Goal: Task Accomplishment & Management: Manage account settings

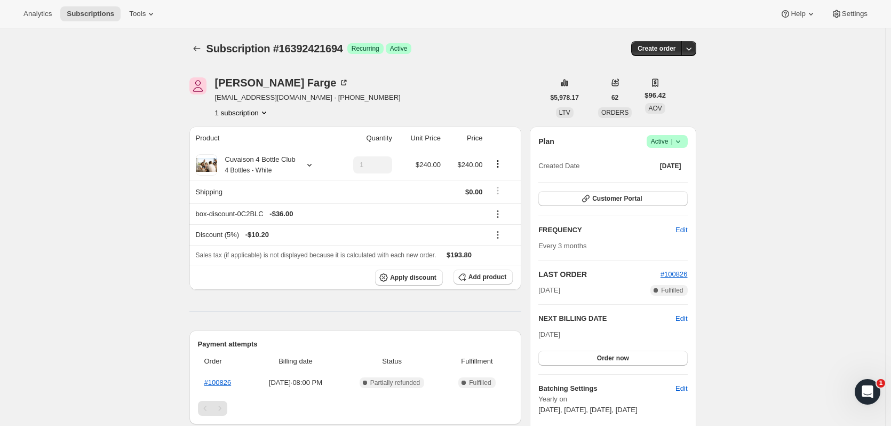
click at [194, 51] on icon "Subscriptions" at bounding box center [197, 48] width 11 height 11
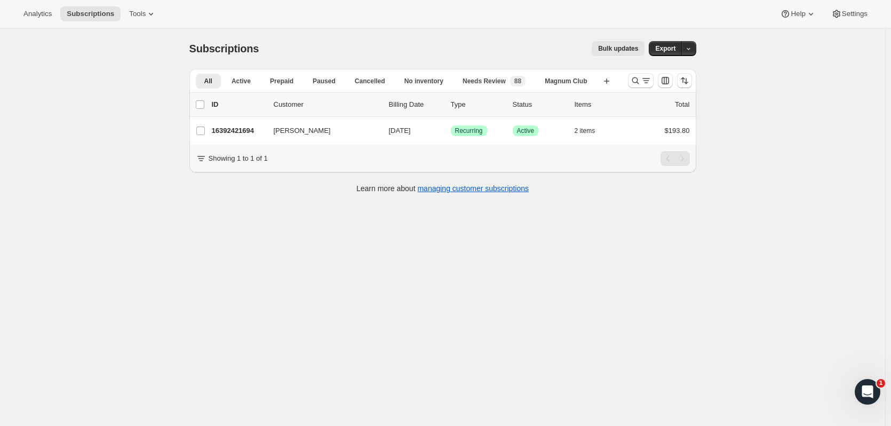
click at [637, 80] on icon "Search and filter results" at bounding box center [635, 80] width 11 height 11
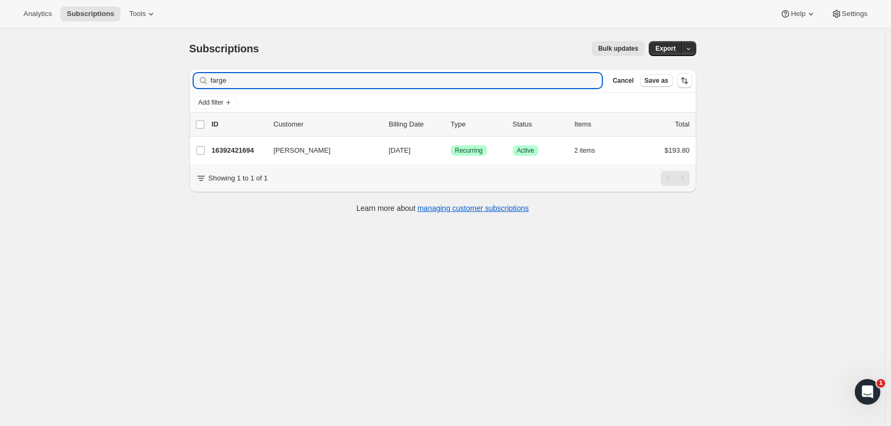
drag, startPoint x: 353, startPoint y: 85, endPoint x: 167, endPoint y: 77, distance: 185.9
click at [167, 77] on div "Subscriptions. This page is ready Subscriptions Bulk updates More actions Bulk …" at bounding box center [443, 241] width 886 height 426
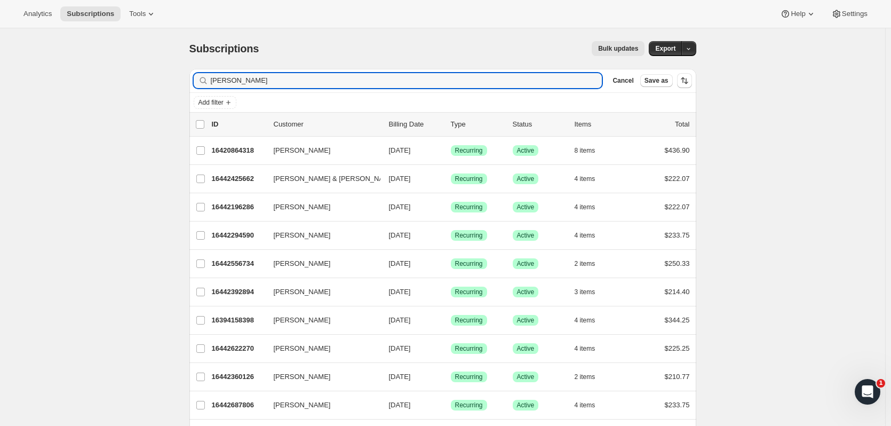
type input "[PERSON_NAME]"
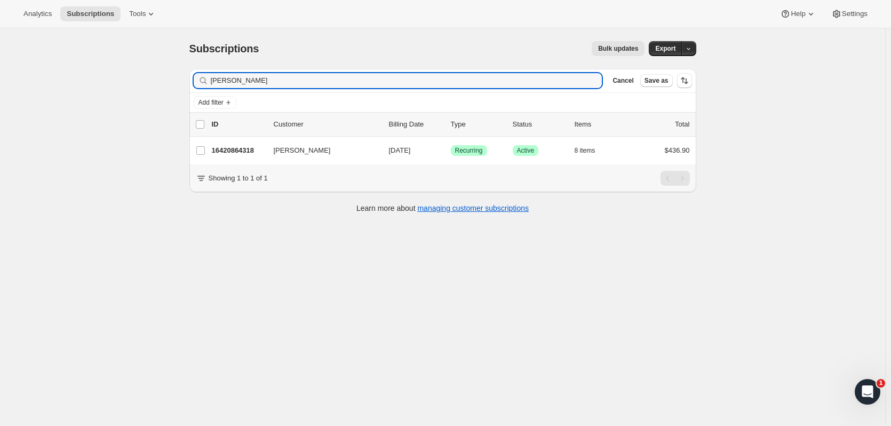
click at [251, 153] on p "16420864318" at bounding box center [238, 150] width 53 height 11
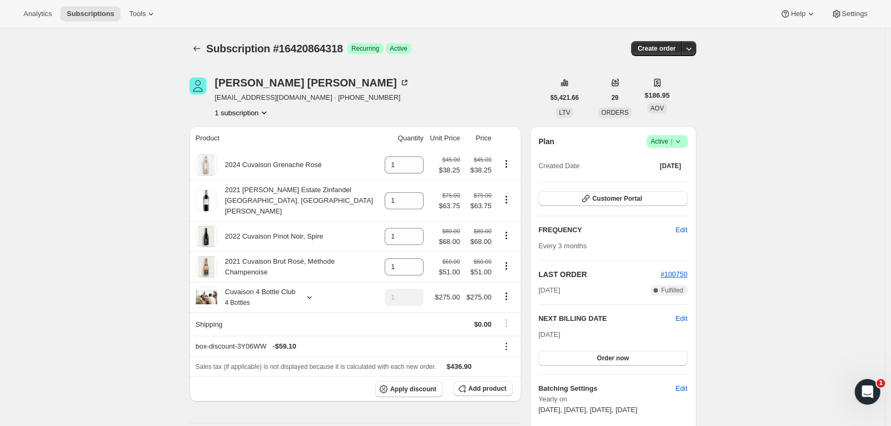
click at [196, 44] on icon "Subscriptions" at bounding box center [197, 48] width 11 height 11
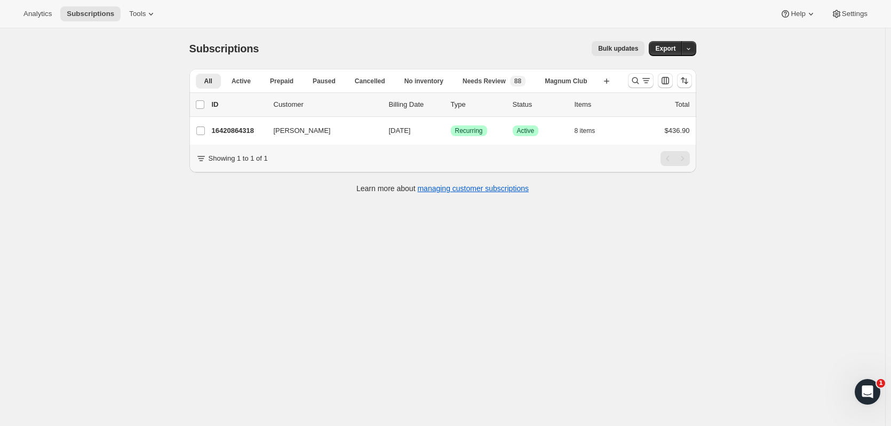
click at [636, 85] on icon "Search and filter results" at bounding box center [635, 80] width 11 height 11
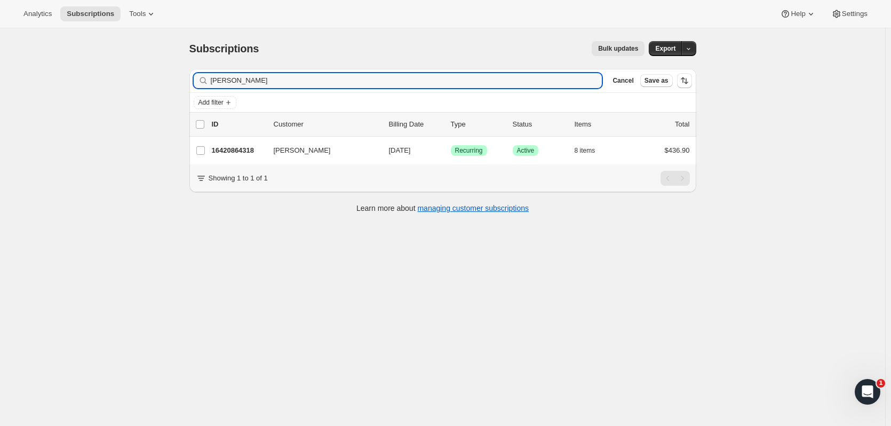
drag, startPoint x: 278, startPoint y: 79, endPoint x: 161, endPoint y: 83, distance: 116.4
click at [161, 83] on div "Subscriptions. This page is ready Subscriptions Bulk updates More actions Bulk …" at bounding box center [443, 241] width 886 height 426
type input "[PERSON_NAME]"
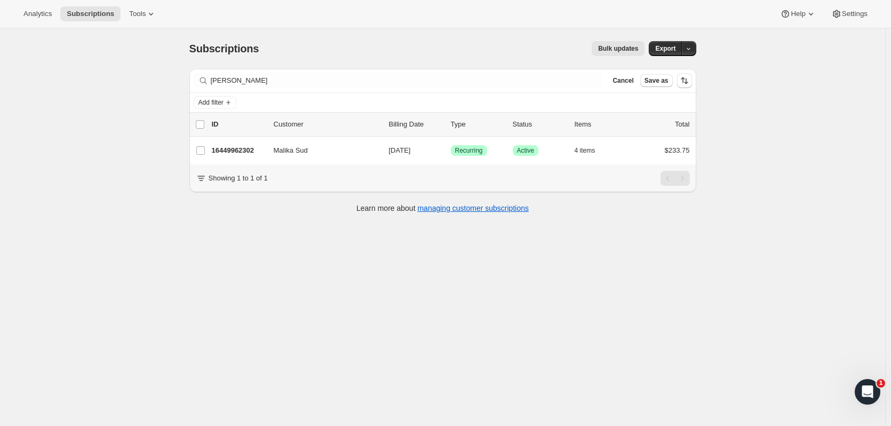
click at [250, 154] on p "16449962302" at bounding box center [238, 150] width 53 height 11
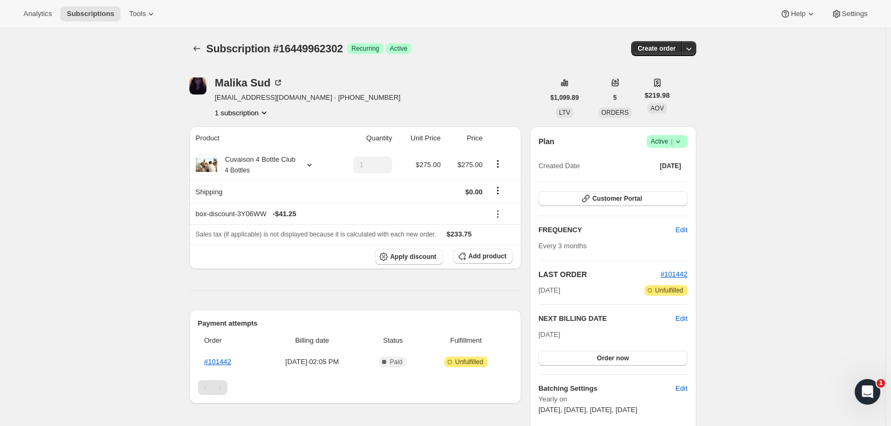
click at [668, 188] on div "Plan Success Active | Created Date [DATE] Customer Portal FREQUENCY Edit Every …" at bounding box center [613, 291] width 149 height 312
click at [667, 193] on button "Customer Portal" at bounding box center [613, 198] width 149 height 15
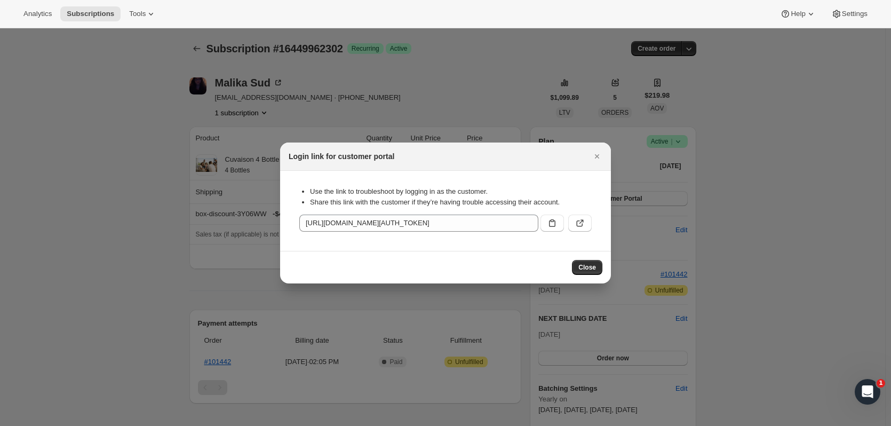
click at [599, 155] on icon "Close" at bounding box center [597, 156] width 11 height 11
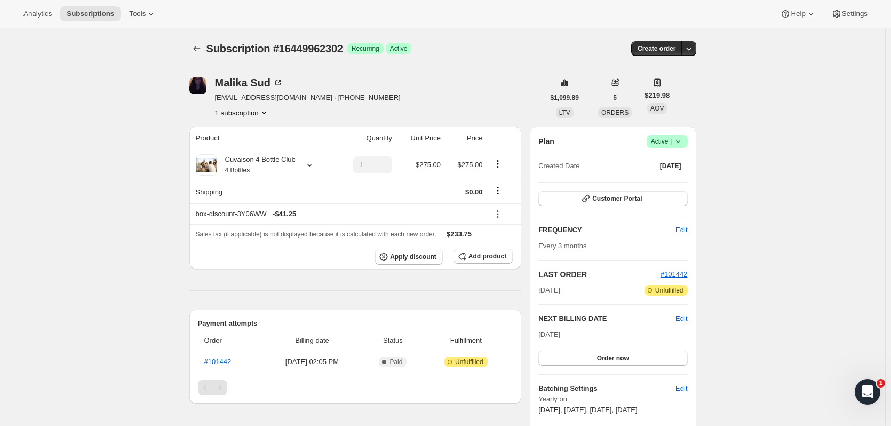
click at [682, 141] on icon at bounding box center [678, 141] width 11 height 11
click at [666, 182] on span "Cancel subscription" at bounding box center [671, 181] width 60 height 8
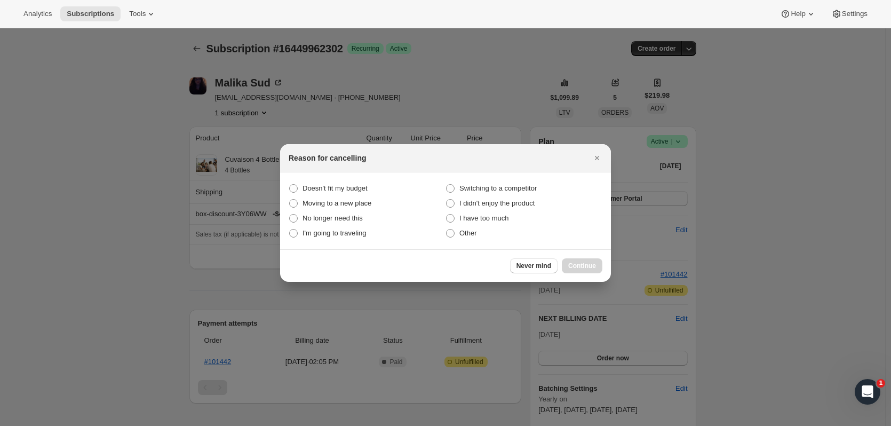
click at [339, 192] on span "Doesn't fit my budget" at bounding box center [335, 188] width 65 height 8
click at [290, 185] on budget "Doesn't fit my budget" at bounding box center [289, 184] width 1 height 1
radio budget "true"
click at [579, 267] on span "Continue" at bounding box center [582, 266] width 28 height 9
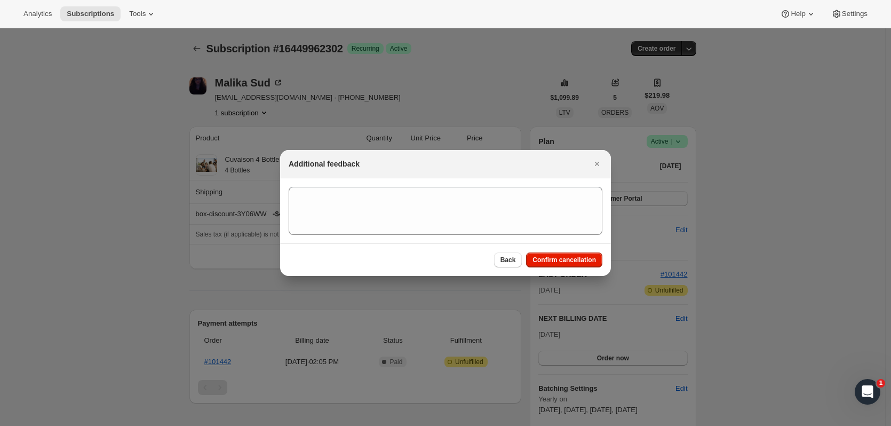
click at [571, 257] on span "Confirm cancellation" at bounding box center [565, 260] width 64 height 9
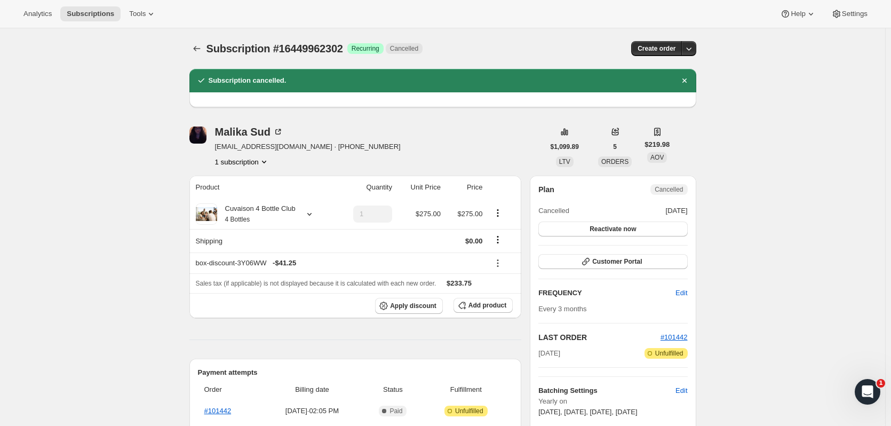
click at [197, 53] on icon "Subscriptions" at bounding box center [197, 48] width 11 height 11
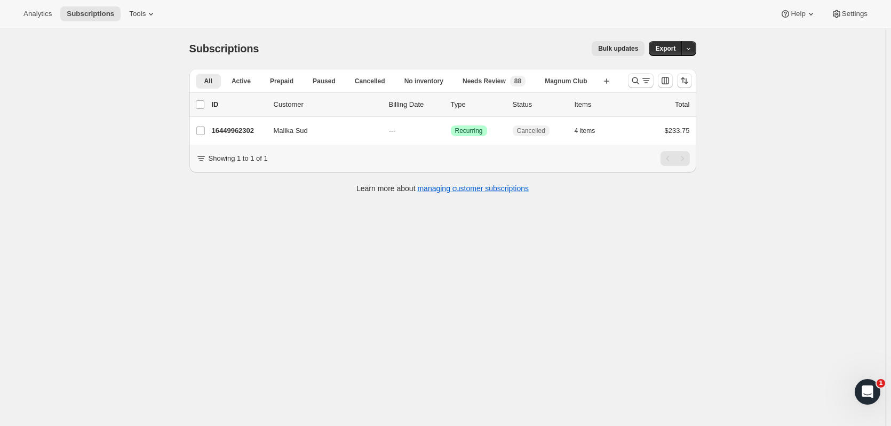
click at [636, 83] on icon "Search and filter results" at bounding box center [635, 80] width 11 height 11
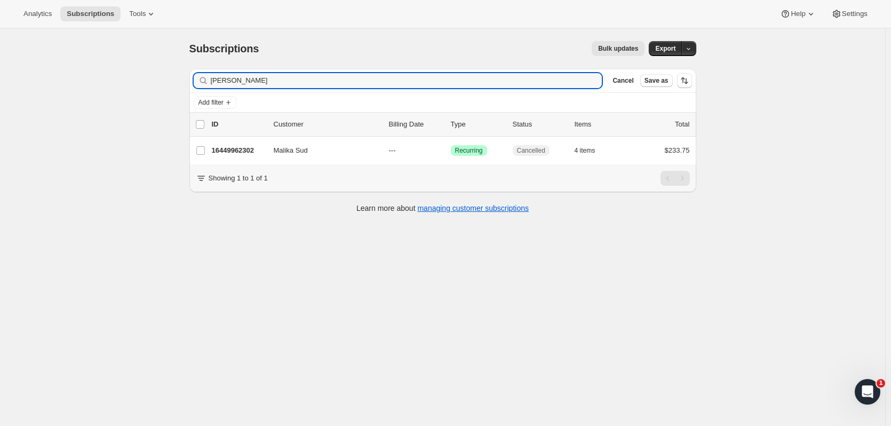
drag, startPoint x: 308, startPoint y: 79, endPoint x: 130, endPoint y: 71, distance: 177.9
click at [119, 72] on div "Subscriptions. This page is ready Subscriptions Bulk updates More actions Bulk …" at bounding box center [443, 241] width 886 height 426
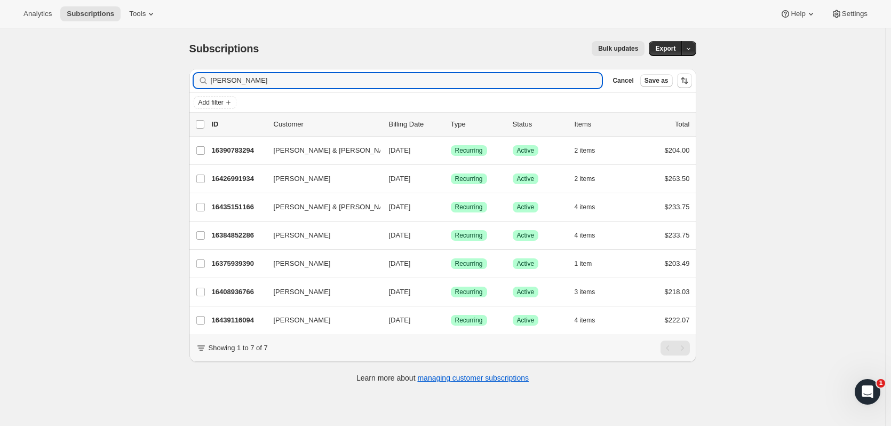
type input "[PERSON_NAME]"
click at [301, 323] on span "[PERSON_NAME]" at bounding box center [302, 320] width 57 height 11
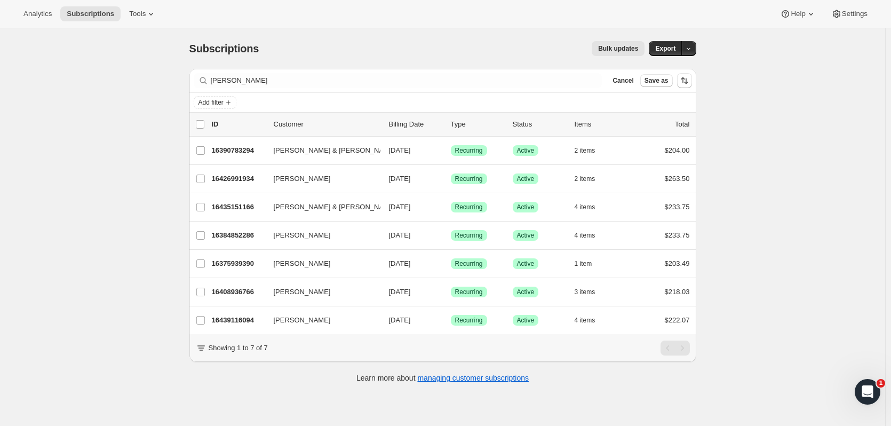
click at [246, 321] on p "16439116094" at bounding box center [238, 320] width 53 height 11
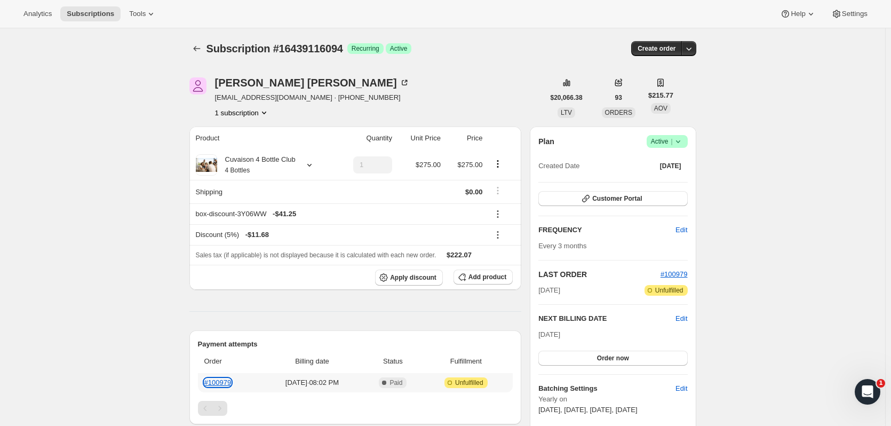
click at [232, 380] on link "#100979" at bounding box center [217, 382] width 27 height 8
click at [196, 48] on icon "Subscriptions" at bounding box center [197, 48] width 11 height 11
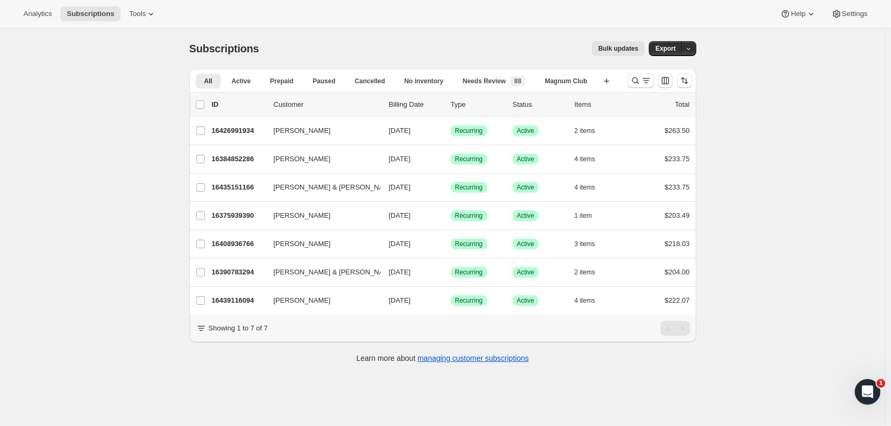
click at [637, 83] on icon "Search and filter results" at bounding box center [635, 80] width 11 height 11
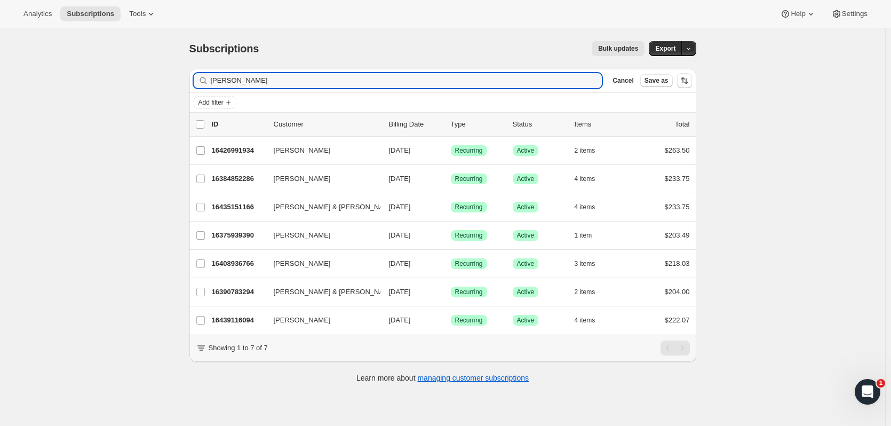
drag, startPoint x: 294, startPoint y: 81, endPoint x: 97, endPoint y: 89, distance: 197.6
click at [96, 89] on div "Subscriptions. This page is ready Subscriptions Bulk updates More actions Bulk …" at bounding box center [443, 241] width 886 height 426
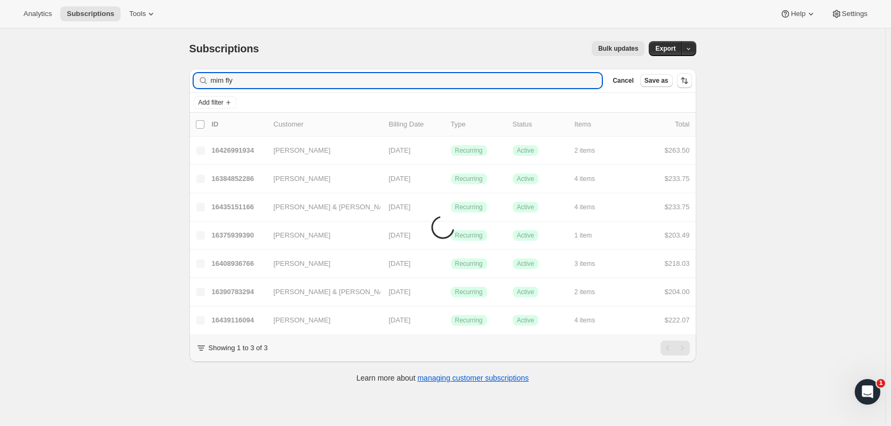
type input "mim fly"
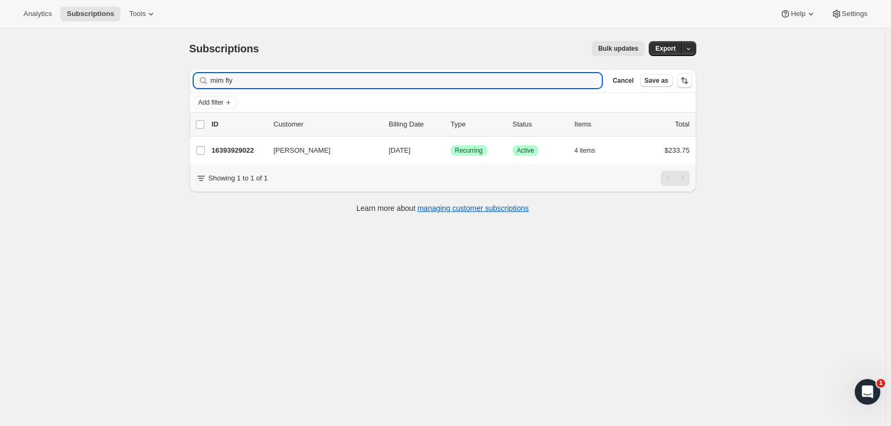
click at [244, 145] on p "16393929022" at bounding box center [238, 150] width 53 height 11
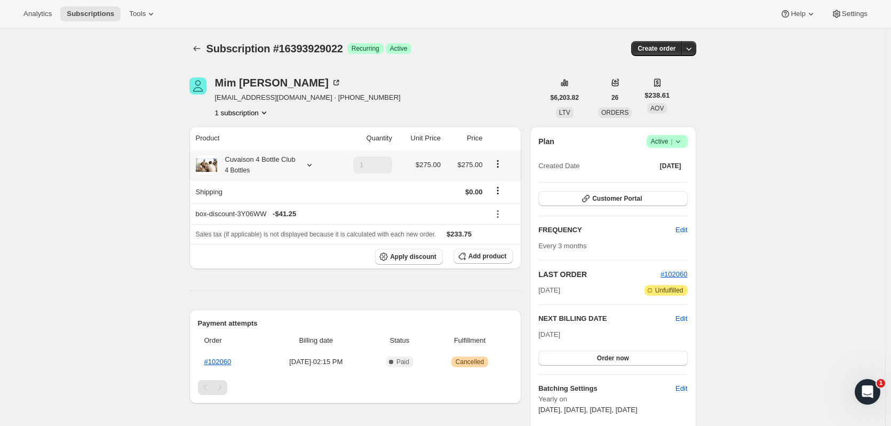
click at [311, 166] on icon at bounding box center [309, 165] width 11 height 11
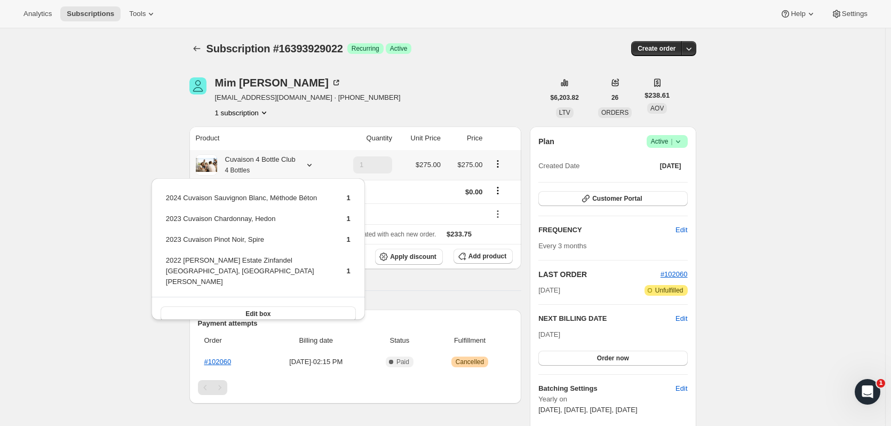
click at [310, 306] on button "Edit box" at bounding box center [258, 313] width 195 height 15
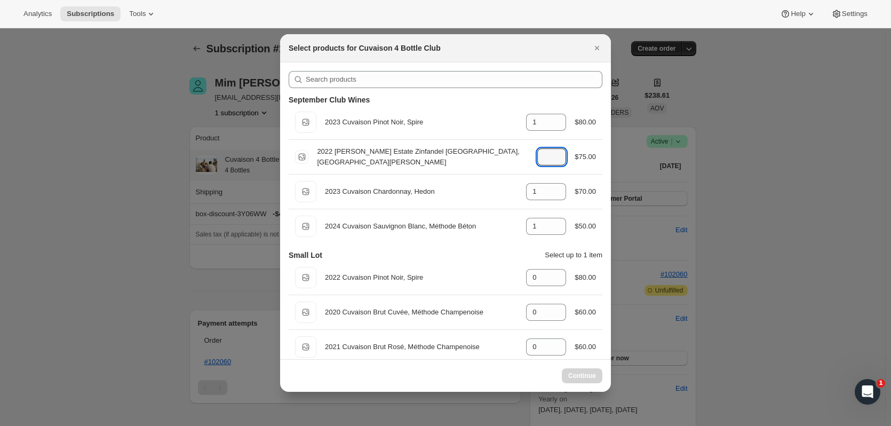
click at [554, 153] on icon ":ru9:" at bounding box center [558, 153] width 11 height 11
click at [555, 149] on icon ":ru9:" at bounding box center [558, 153] width 11 height 11
type input "2"
click at [557, 193] on icon ":ru9:" at bounding box center [558, 194] width 11 height 11
type input "0"
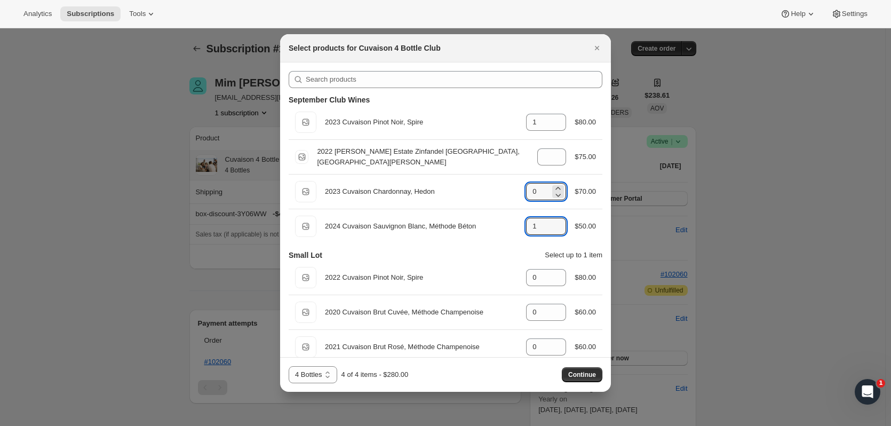
click at [555, 228] on icon ":ru9:" at bounding box center [558, 229] width 11 height 11
type input "0"
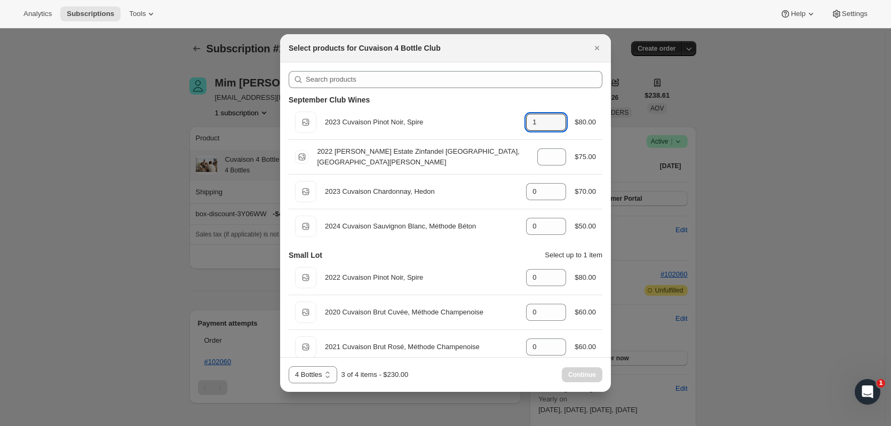
click at [554, 127] on icon ":ru9:" at bounding box center [558, 125] width 11 height 11
type input "0"
click at [554, 127] on icon ":ru9:" at bounding box center [558, 125] width 11 height 11
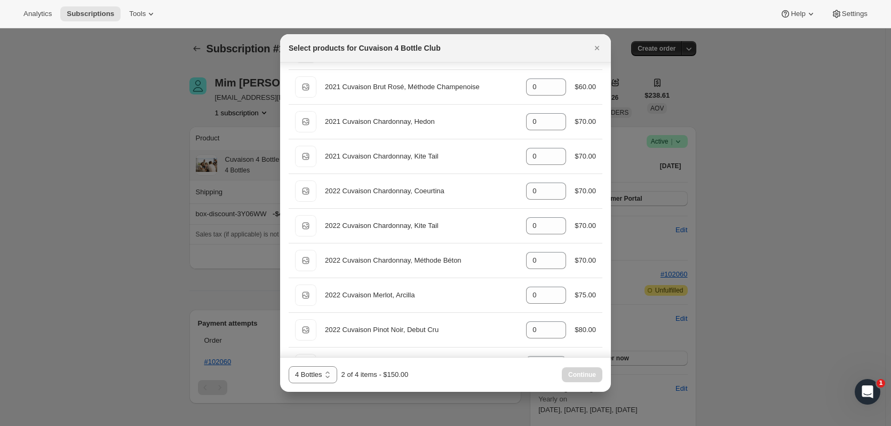
scroll to position [276, 0]
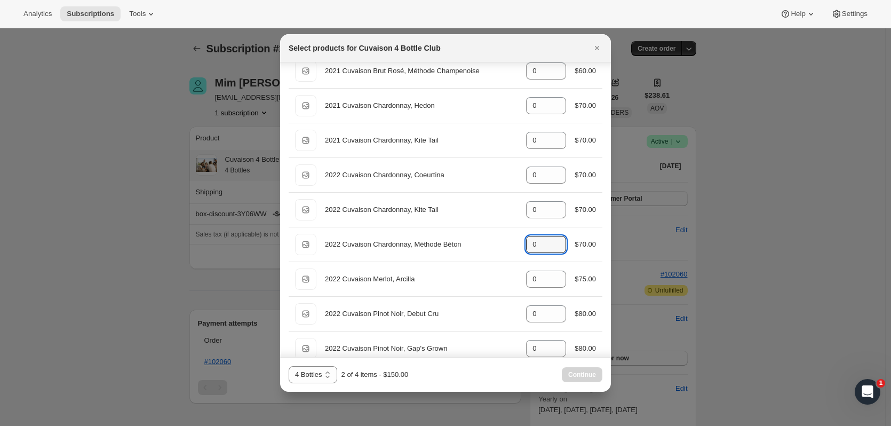
click at [554, 239] on icon ":ru9:" at bounding box center [558, 241] width 11 height 11
click at [553, 239] on icon ":ru9:" at bounding box center [558, 241] width 11 height 11
type input "2"
click at [586, 375] on span "Continue" at bounding box center [582, 374] width 28 height 9
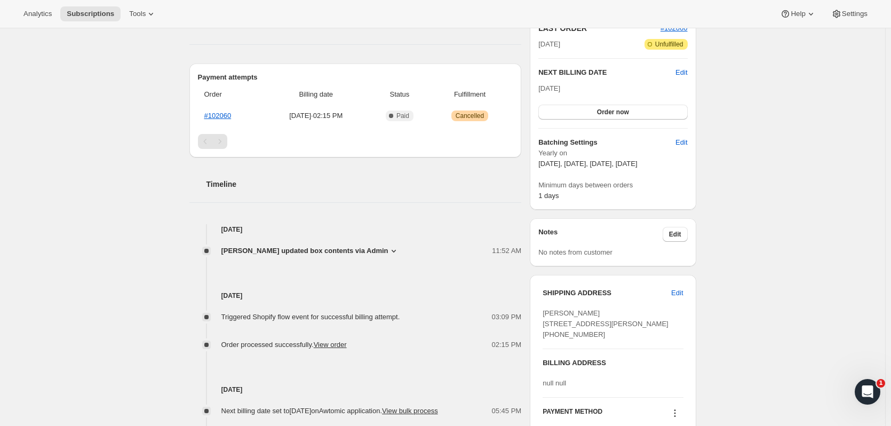
scroll to position [297, 0]
click at [637, 109] on button "Order now" at bounding box center [613, 110] width 149 height 15
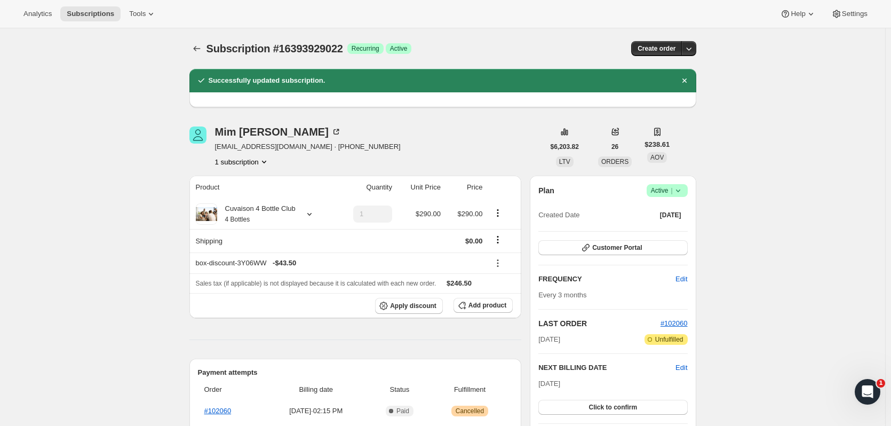
click at [202, 48] on icon "Subscriptions" at bounding box center [197, 48] width 11 height 11
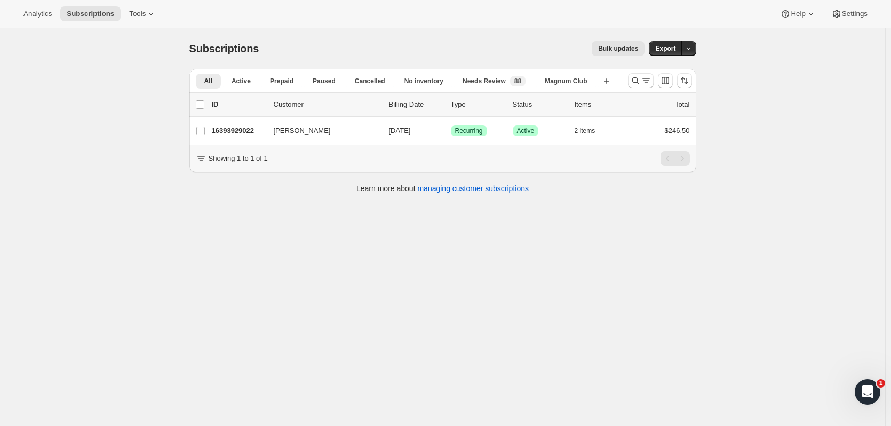
click at [634, 80] on icon "Search and filter results" at bounding box center [635, 80] width 11 height 11
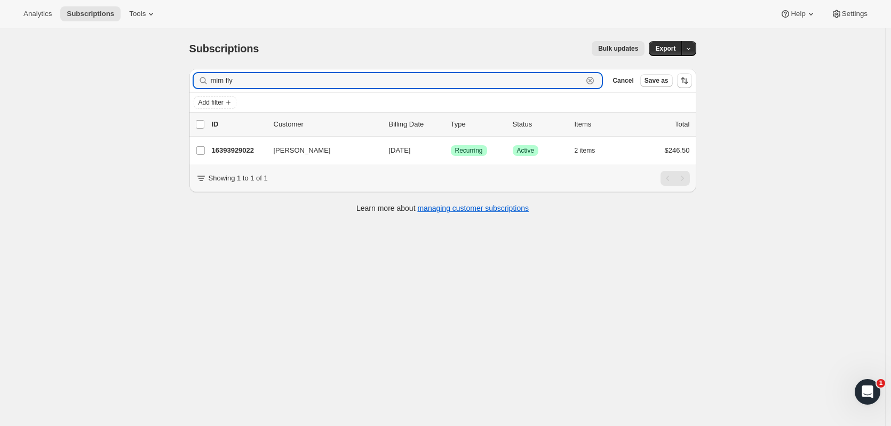
drag, startPoint x: 321, startPoint y: 86, endPoint x: 93, endPoint y: 83, distance: 227.9
click at [92, 83] on div "Subscriptions. This page is ready Subscriptions Bulk updates More actions Bulk …" at bounding box center [443, 241] width 886 height 426
type input "[PERSON_NAME]"
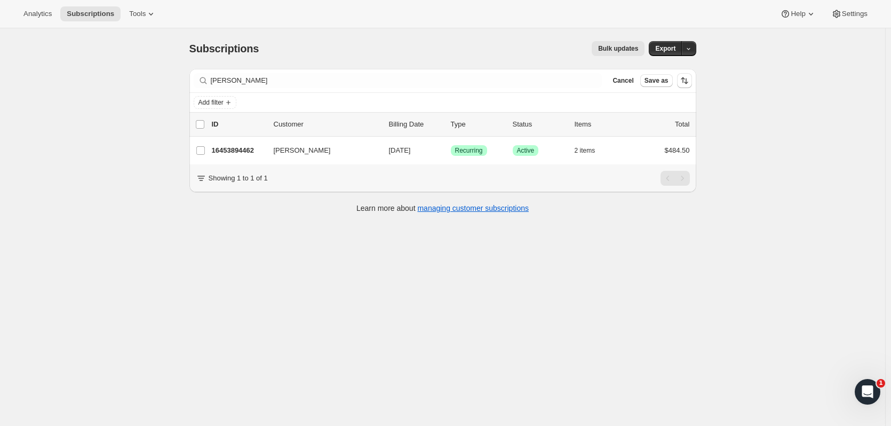
click at [253, 148] on p "16453894462" at bounding box center [238, 150] width 53 height 11
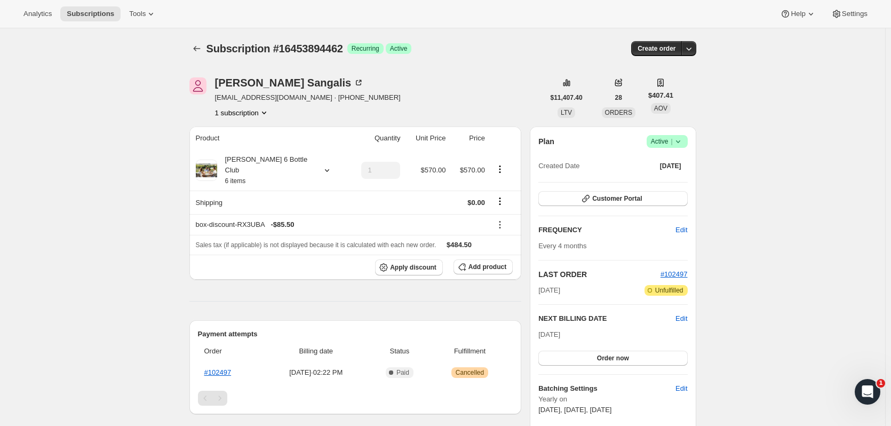
click at [200, 51] on icon "Subscriptions" at bounding box center [197, 48] width 11 height 11
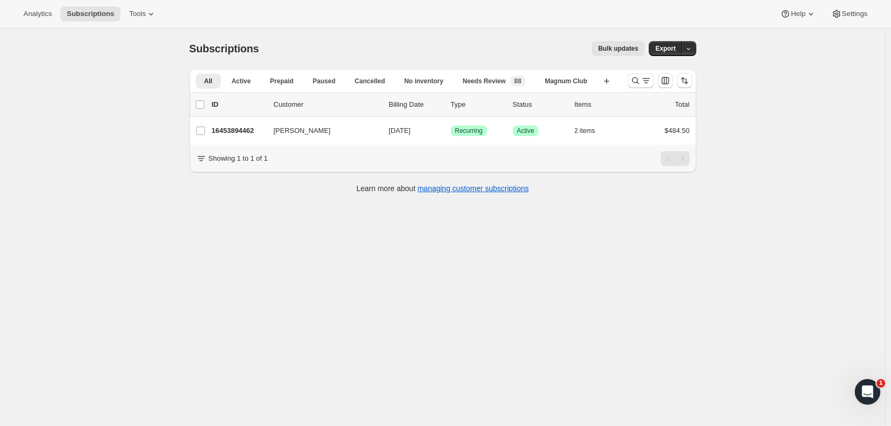
click at [636, 85] on icon "Search and filter results" at bounding box center [635, 80] width 11 height 11
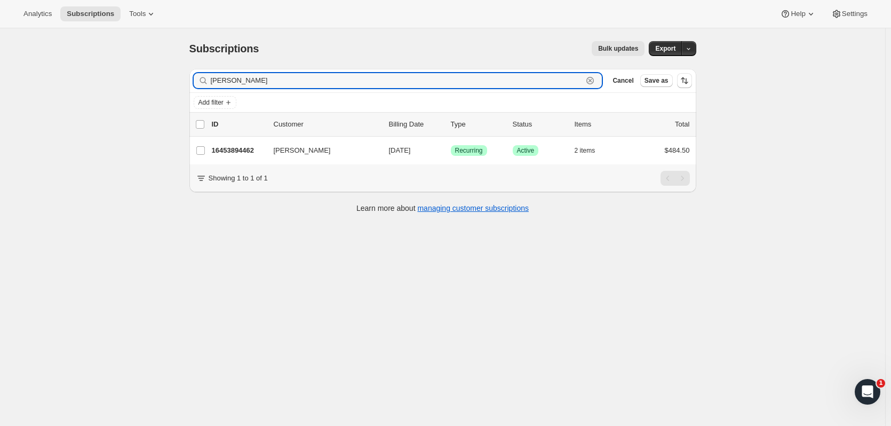
drag, startPoint x: 263, startPoint y: 84, endPoint x: 108, endPoint y: 83, distance: 154.8
click at [103, 83] on div "Subscriptions. This page is ready Subscriptions Bulk updates More actions Bulk …" at bounding box center [443, 241] width 886 height 426
type input "[PERSON_NAME]"
click at [235, 149] on p "16447701310" at bounding box center [238, 150] width 53 height 11
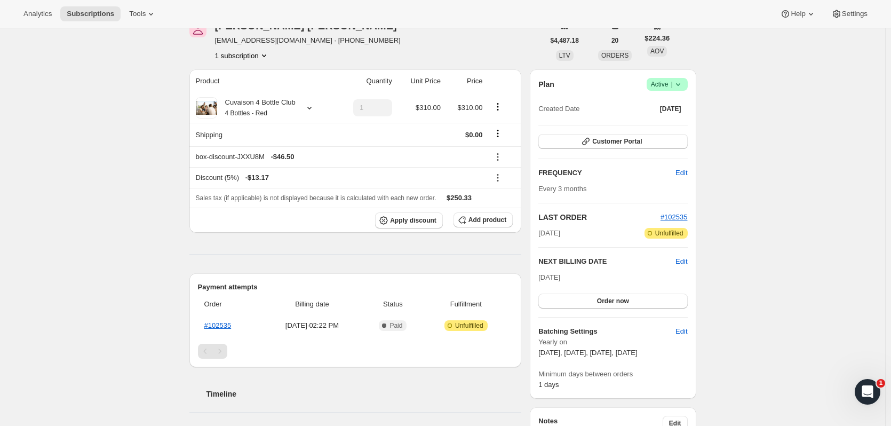
scroll to position [61, 0]
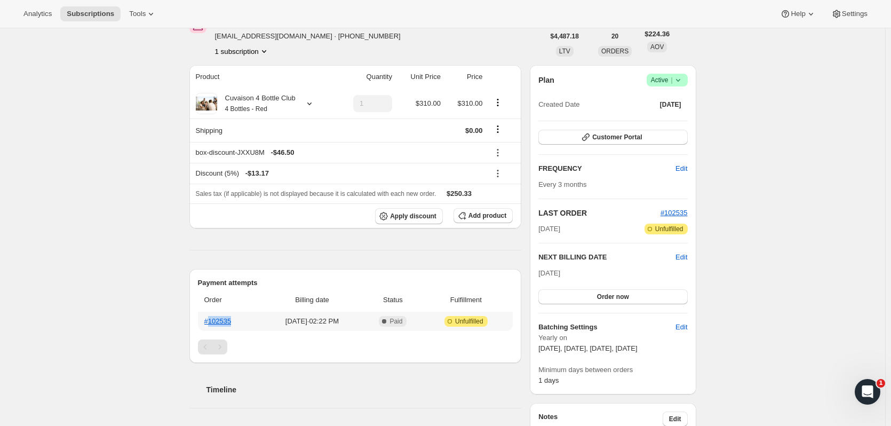
drag, startPoint x: 252, startPoint y: 320, endPoint x: 211, endPoint y: 321, distance: 41.1
click at [211, 321] on th "#102535" at bounding box center [229, 321] width 63 height 19
copy link "102535"
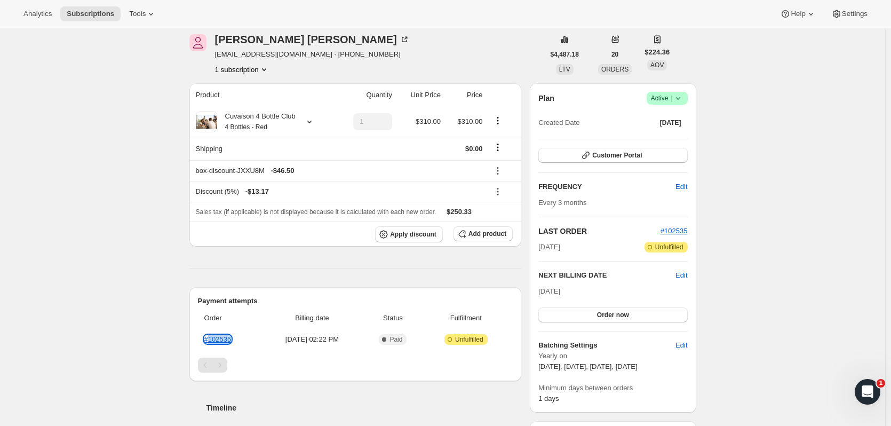
scroll to position [0, 0]
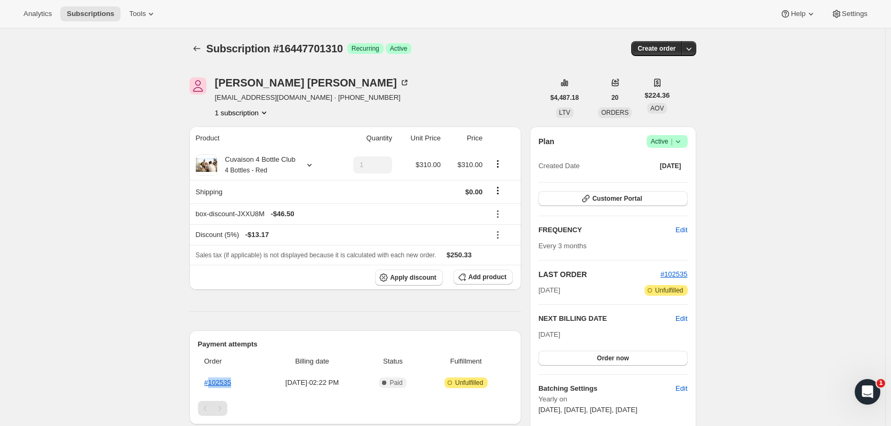
click at [199, 50] on icon "Subscriptions" at bounding box center [197, 48] width 11 height 11
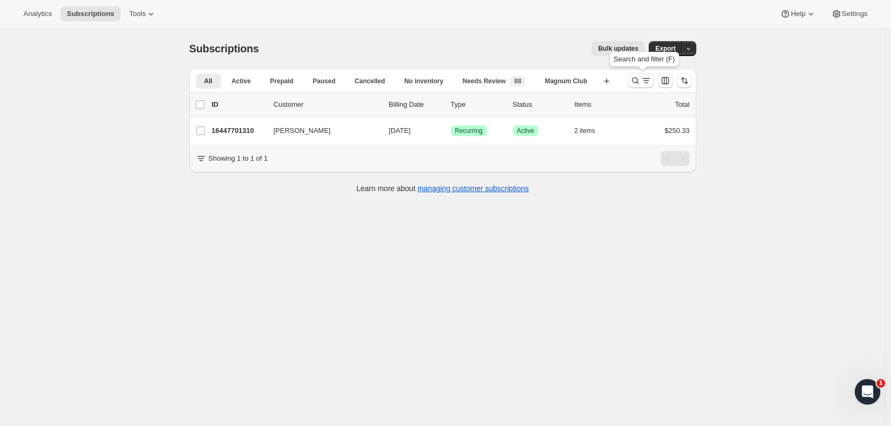
click at [633, 84] on icon "Search and filter results" at bounding box center [635, 80] width 11 height 11
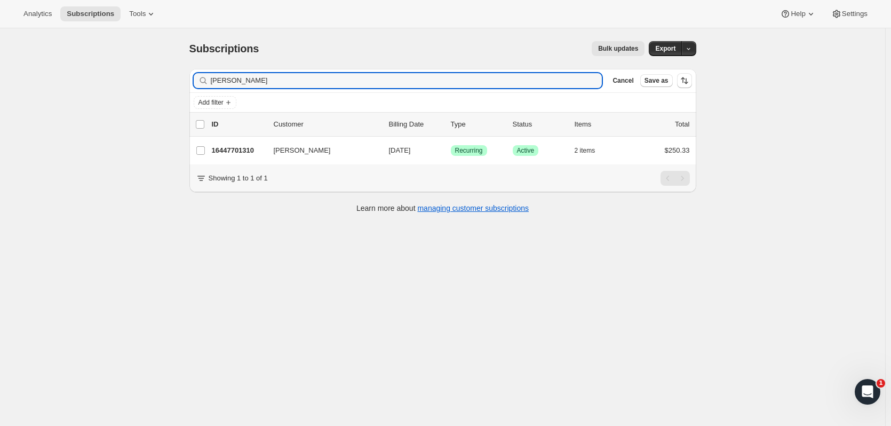
drag, startPoint x: 306, startPoint y: 76, endPoint x: 168, endPoint y: 82, distance: 137.8
click at [168, 82] on div "Subscriptions. This page is ready Subscriptions Bulk updates More actions Bulk …" at bounding box center [443, 241] width 886 height 426
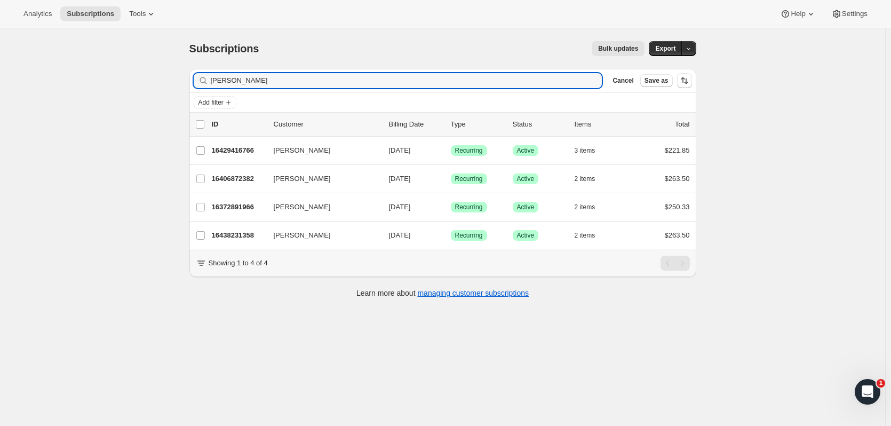
type input "[PERSON_NAME]"
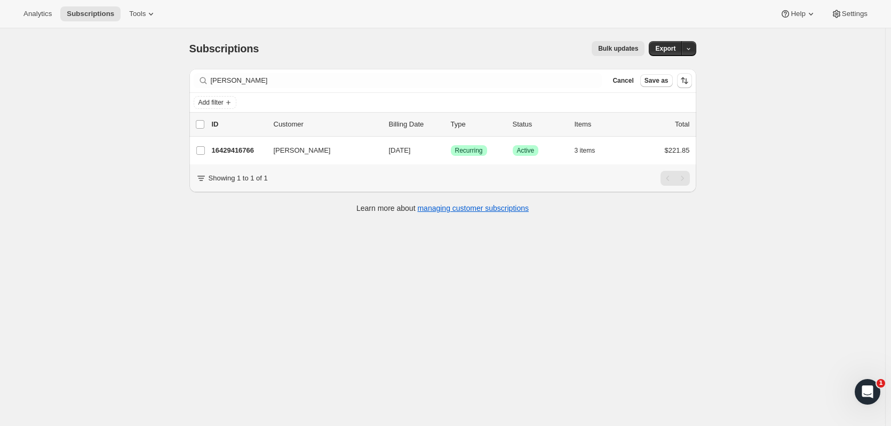
click at [246, 146] on p "16429416766" at bounding box center [238, 150] width 53 height 11
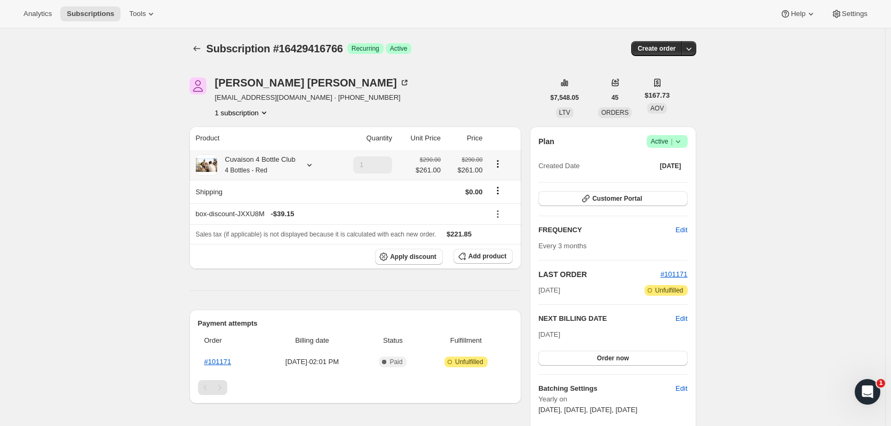
click at [310, 168] on icon at bounding box center [309, 165] width 11 height 11
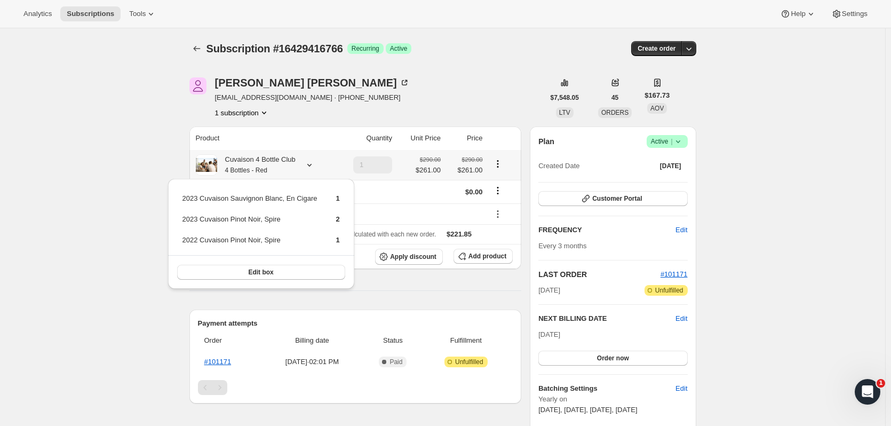
click at [310, 168] on icon at bounding box center [309, 165] width 11 height 11
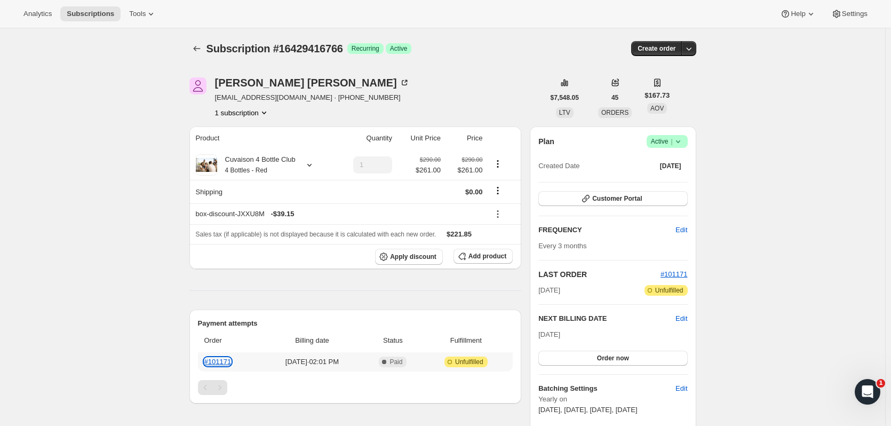
click at [224, 364] on link "#101171" at bounding box center [217, 362] width 27 height 8
click at [202, 49] on icon "Subscriptions" at bounding box center [197, 48] width 11 height 11
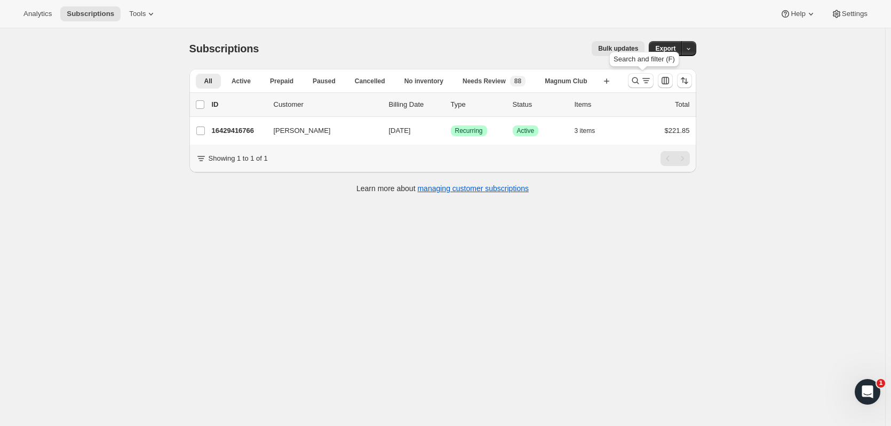
click at [633, 78] on icon "Search and filter results" at bounding box center [635, 80] width 11 height 11
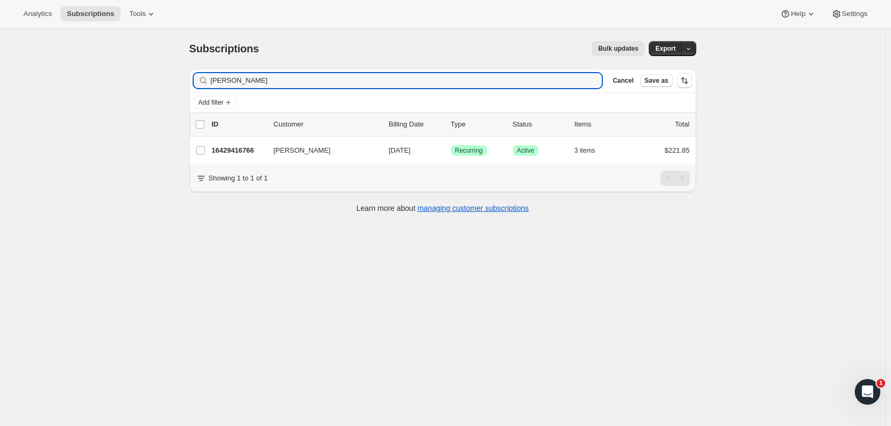
click at [269, 91] on div "Filter subscribers [PERSON_NAME] Clear Cancel Save as" at bounding box center [442, 80] width 507 height 23
drag, startPoint x: 267, startPoint y: 86, endPoint x: 93, endPoint y: 84, distance: 174.0
click at [93, 84] on div "Subscriptions. This page is ready Subscriptions Bulk updates More actions Bulk …" at bounding box center [443, 241] width 886 height 426
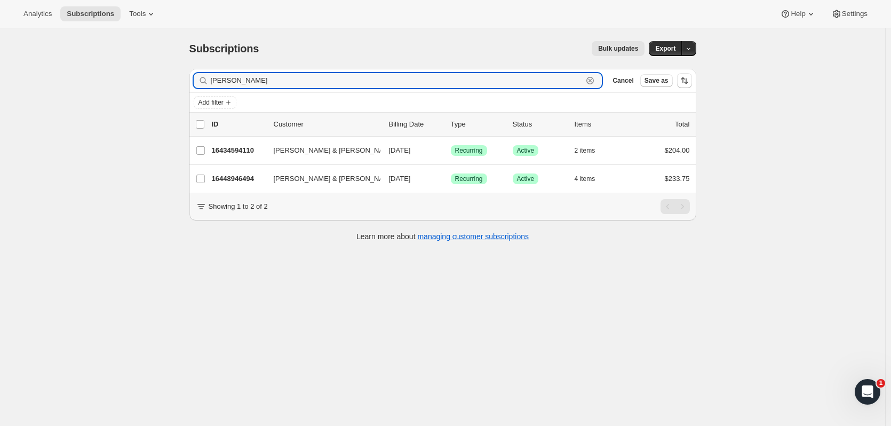
type input "[PERSON_NAME]"
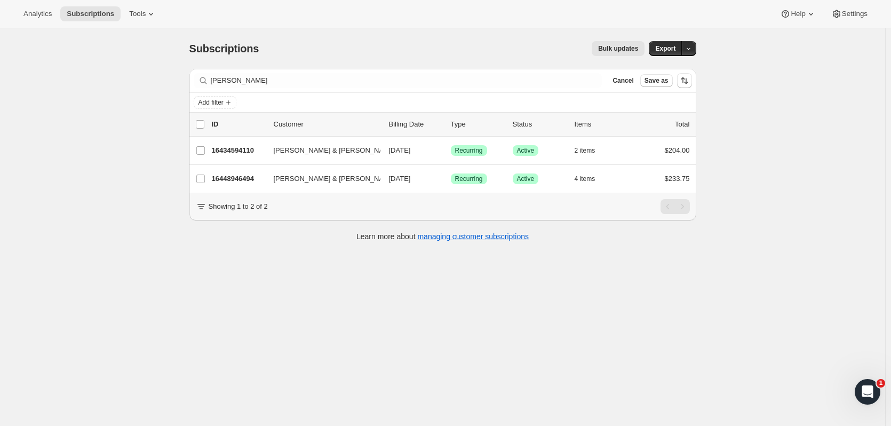
click at [224, 146] on p "16434594110" at bounding box center [238, 150] width 53 height 11
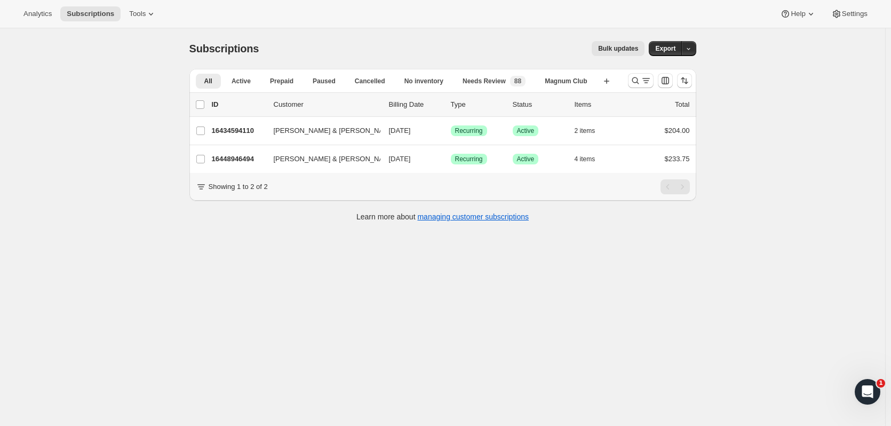
click at [244, 162] on p "16448946494" at bounding box center [238, 159] width 53 height 11
click at [635, 79] on icon "Search and filter results" at bounding box center [635, 80] width 7 height 7
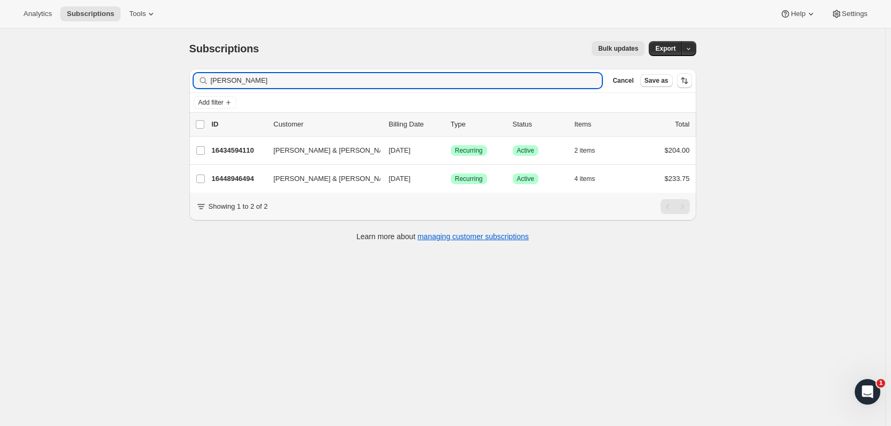
drag, startPoint x: 273, startPoint y: 76, endPoint x: 142, endPoint y: 76, distance: 130.8
click at [142, 76] on div "Subscriptions. This page is ready Subscriptions Bulk updates More actions Bulk …" at bounding box center [443, 241] width 886 height 426
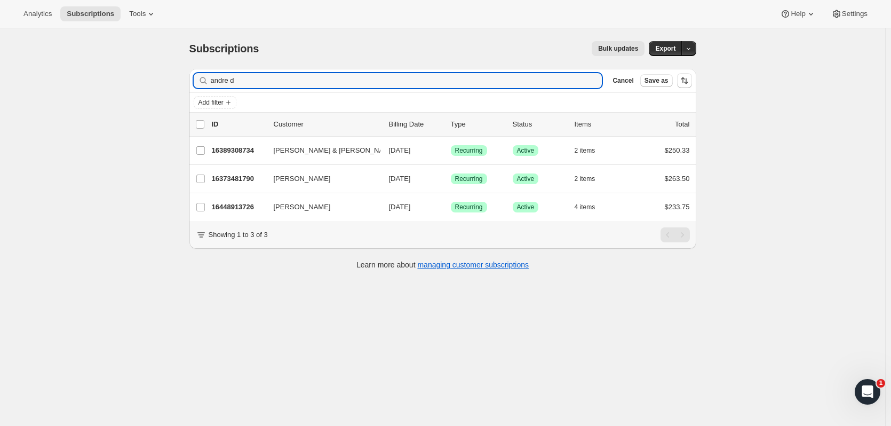
type input "andre d"
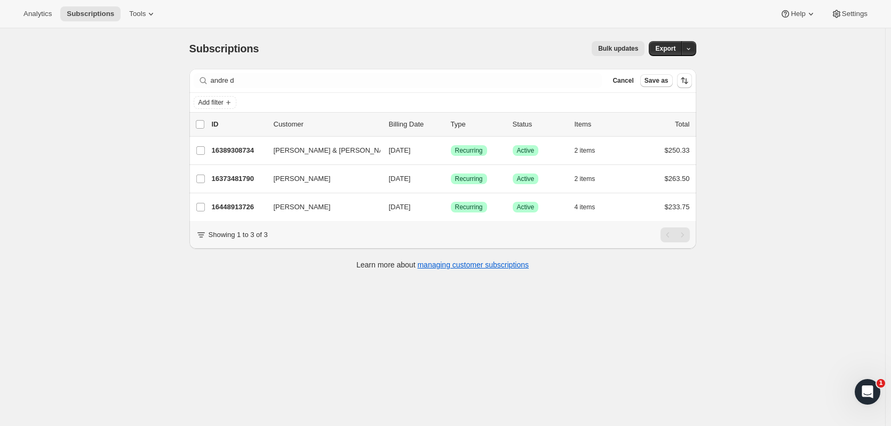
click at [237, 148] on p "16389308734" at bounding box center [238, 150] width 53 height 11
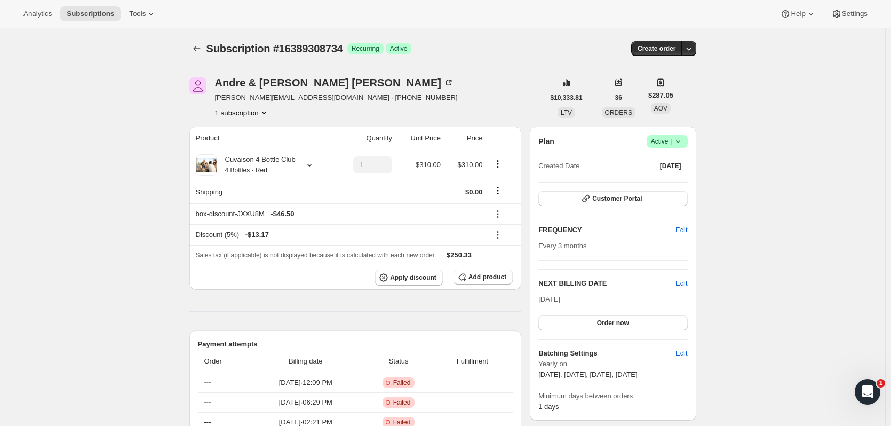
click at [598, 204] on button "Customer Portal" at bounding box center [613, 198] width 149 height 15
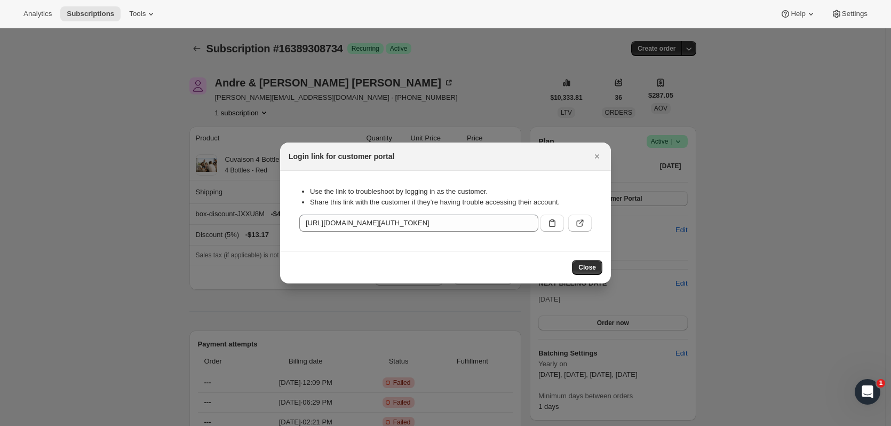
click at [583, 221] on icon ":r20s:" at bounding box center [582, 222] width 4 height 4
click at [552, 223] on icon ":r20s:" at bounding box center [552, 223] width 11 height 11
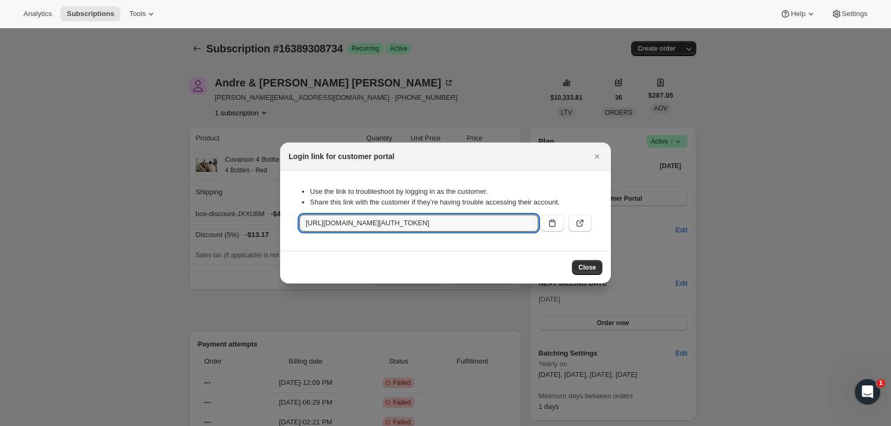
click at [592, 157] on icon "Close" at bounding box center [597, 156] width 11 height 11
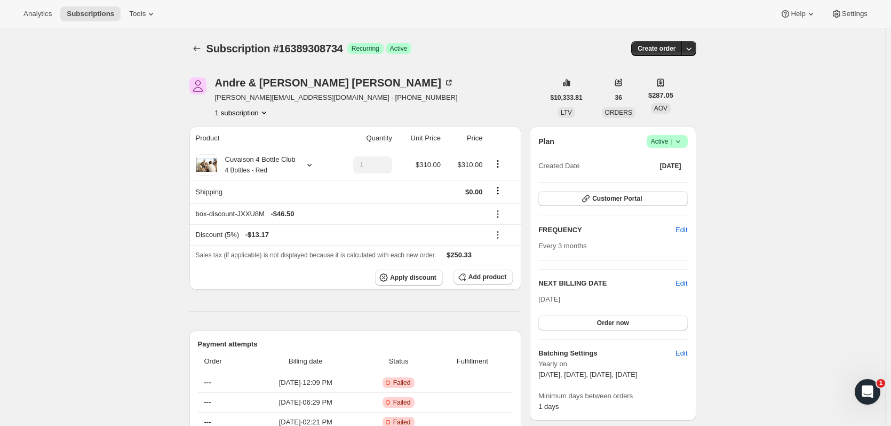
click at [197, 43] on button "Subscriptions" at bounding box center [196, 48] width 15 height 15
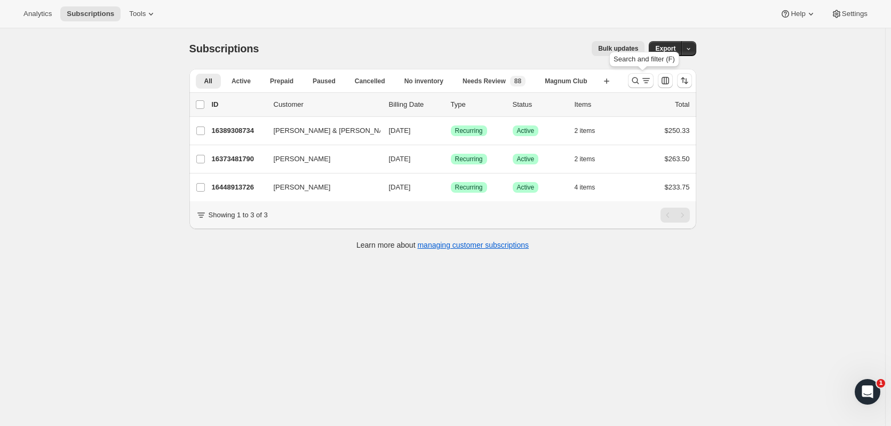
click at [639, 79] on icon "Search and filter results" at bounding box center [635, 80] width 7 height 7
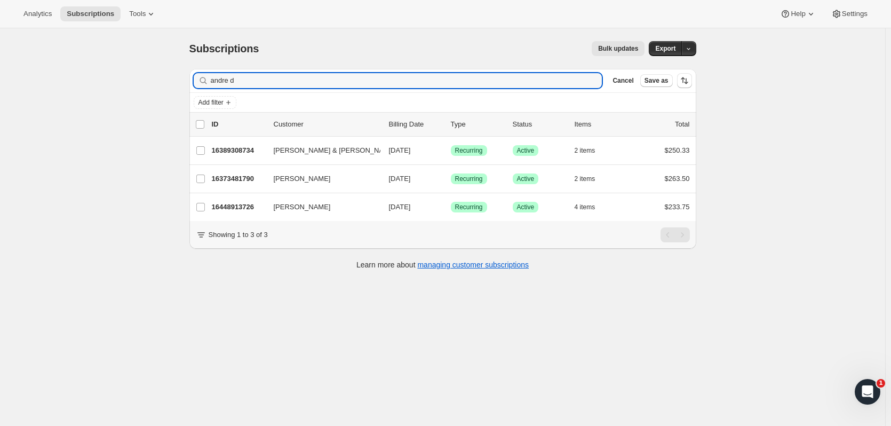
drag, startPoint x: 237, startPoint y: 81, endPoint x: 149, endPoint y: 82, distance: 88.1
click at [149, 82] on div "Subscriptions. This page is ready Subscriptions Bulk updates More actions Bulk …" at bounding box center [443, 241] width 886 height 426
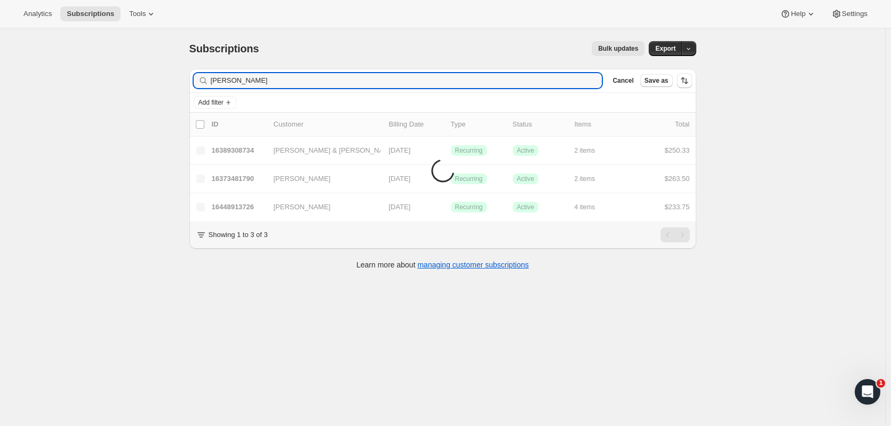
type input "[PERSON_NAME]"
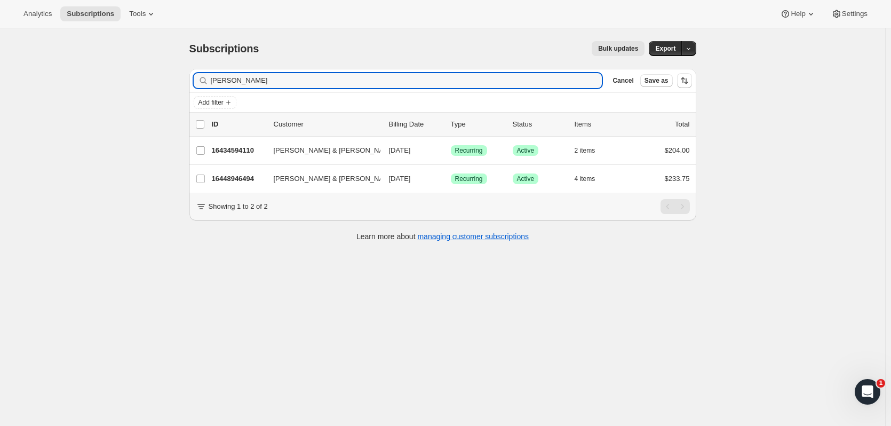
click at [230, 184] on div "16448946494 [PERSON_NAME] & [PERSON_NAME] [DATE] Success Recurring Success Acti…" at bounding box center [451, 178] width 478 height 15
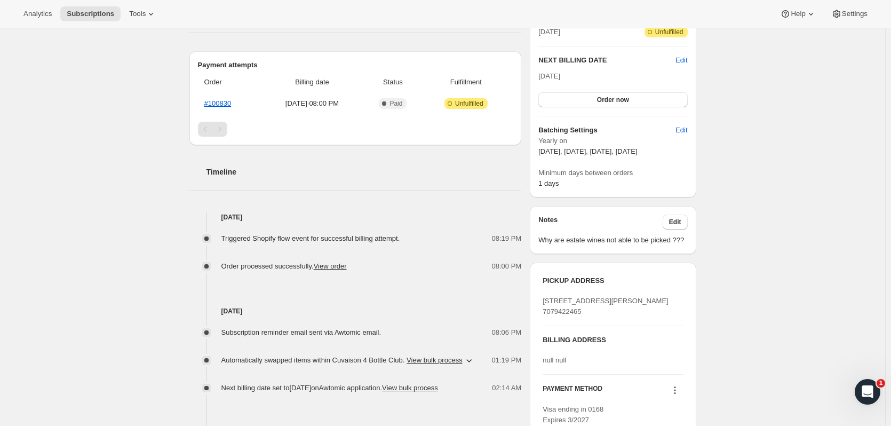
scroll to position [257, 0]
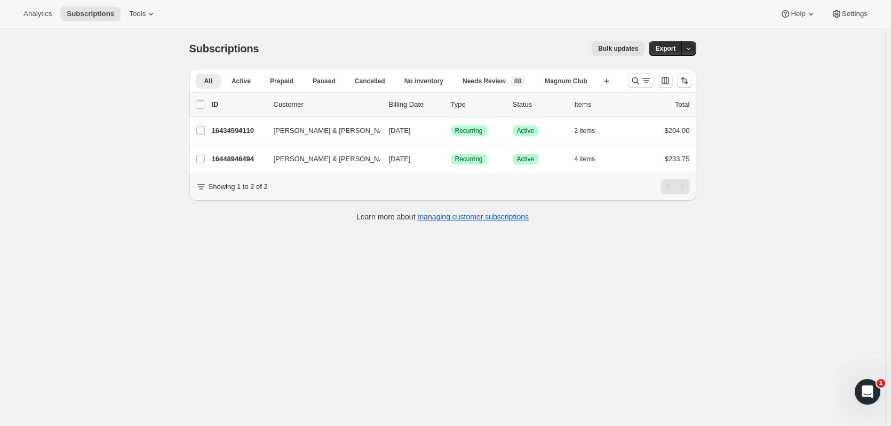
click at [231, 129] on p "16434594110" at bounding box center [238, 130] width 53 height 11
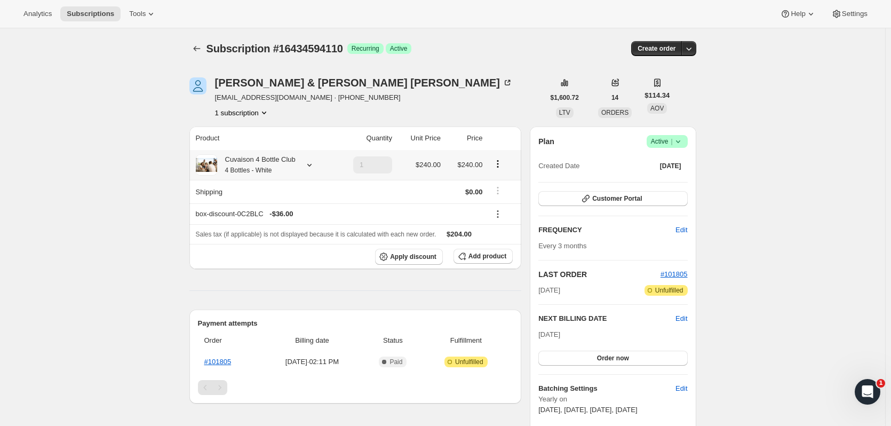
click at [311, 167] on icon at bounding box center [309, 165] width 11 height 11
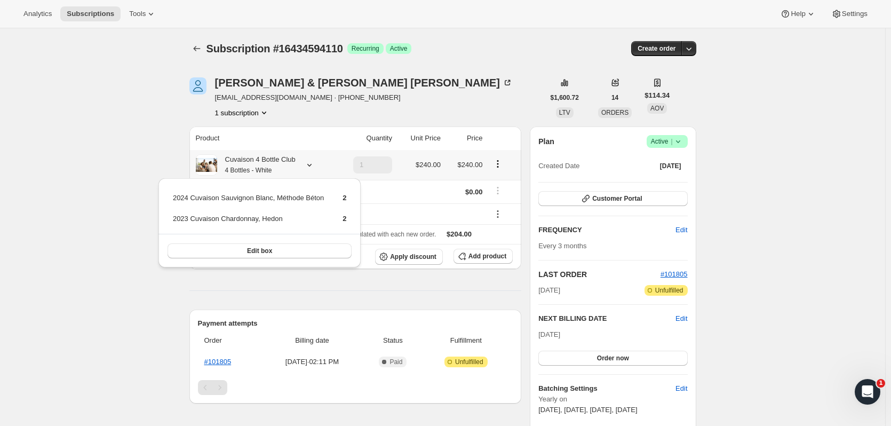
click at [311, 167] on icon at bounding box center [309, 165] width 11 height 11
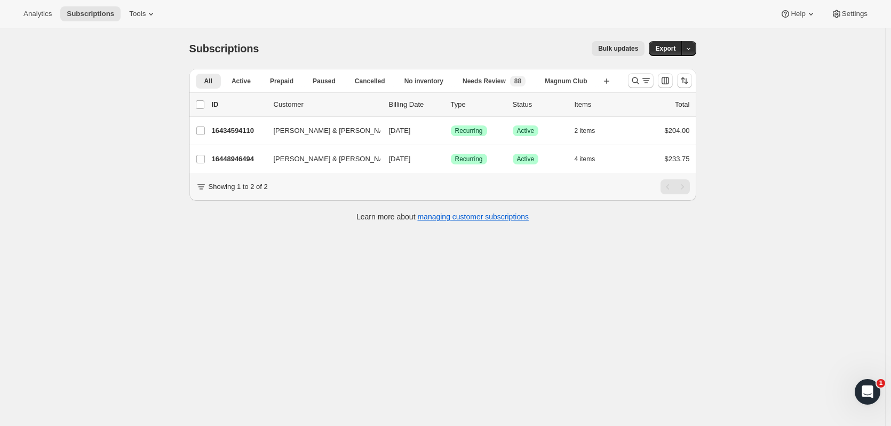
click at [247, 162] on p "16448946494" at bounding box center [238, 159] width 53 height 11
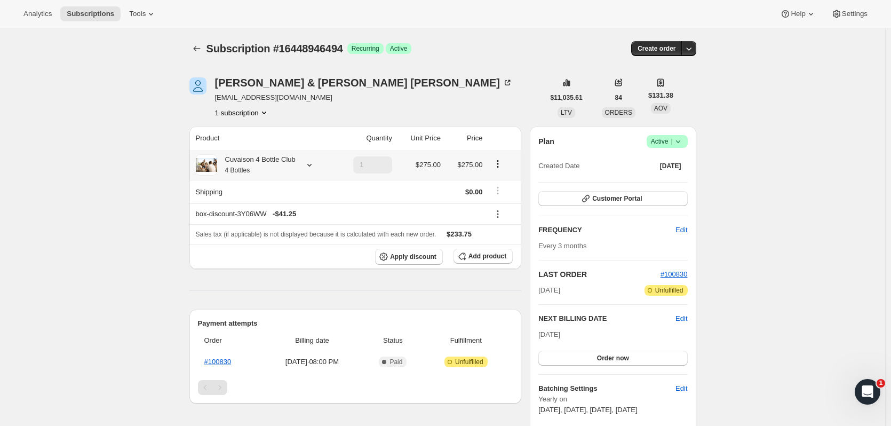
click at [310, 166] on icon at bounding box center [309, 165] width 11 height 11
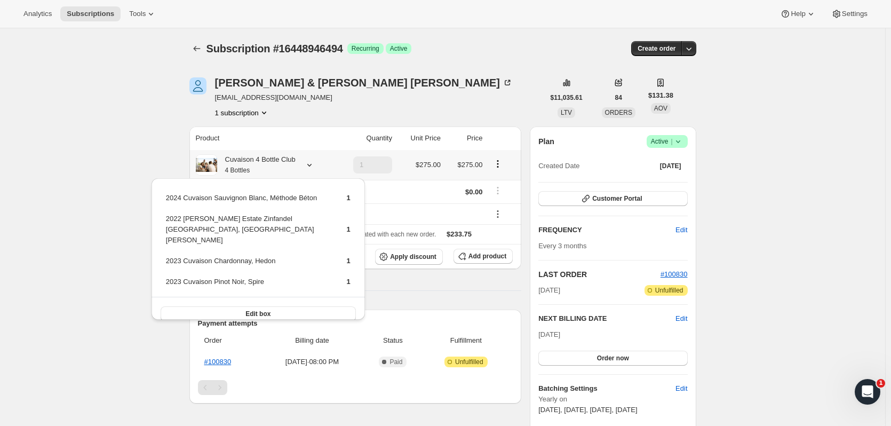
click at [310, 166] on icon at bounding box center [309, 165] width 11 height 11
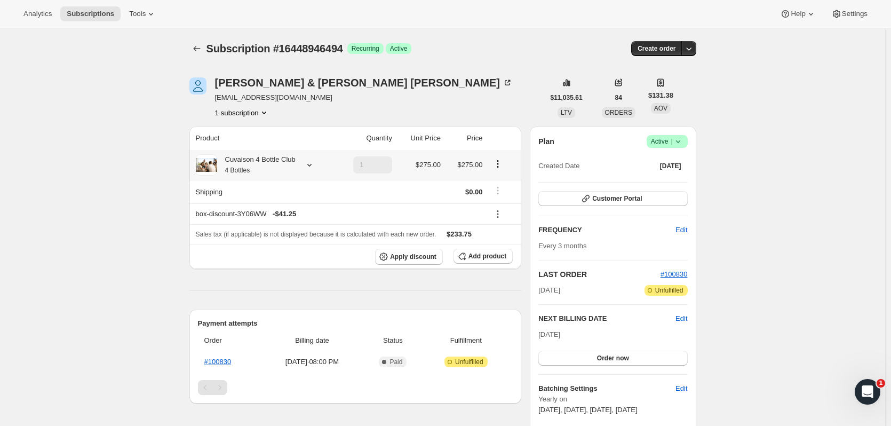
click at [310, 166] on icon at bounding box center [309, 165] width 11 height 11
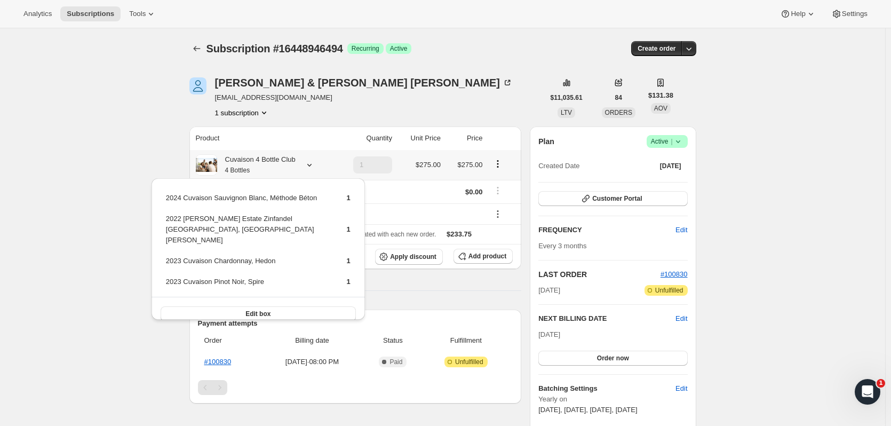
click at [310, 166] on icon at bounding box center [309, 165] width 11 height 11
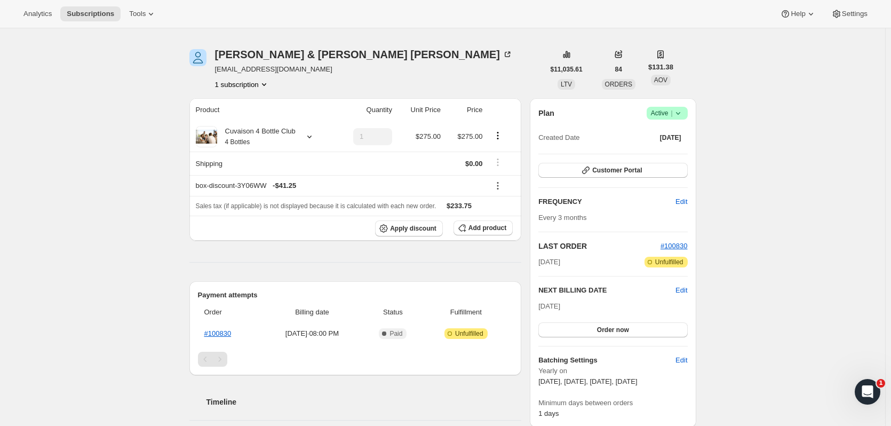
scroll to position [15, 0]
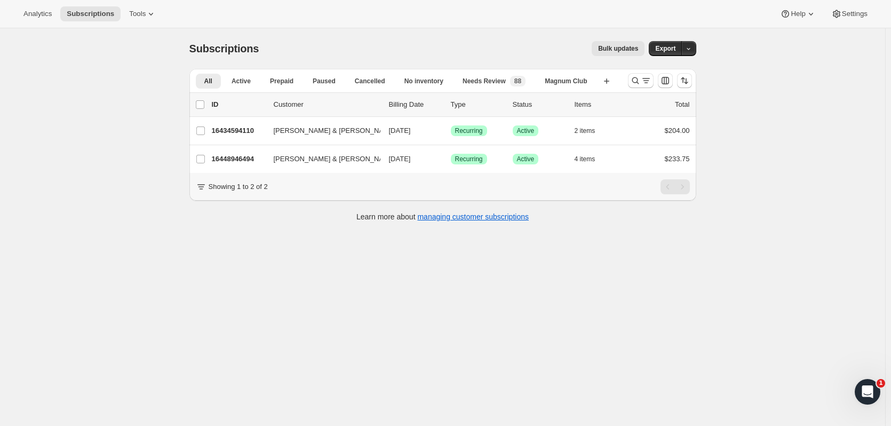
click at [630, 85] on div at bounding box center [641, 80] width 26 height 15
click at [633, 86] on button "Search and filter results" at bounding box center [641, 80] width 26 height 15
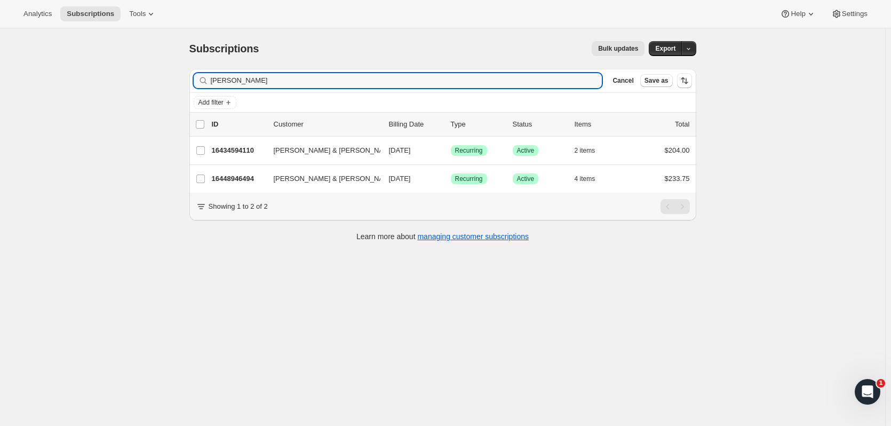
drag, startPoint x: 309, startPoint y: 79, endPoint x: 117, endPoint y: 80, distance: 191.1
click at [117, 80] on div "Subscriptions. This page is ready Subscriptions Bulk updates More actions Bulk …" at bounding box center [443, 241] width 886 height 426
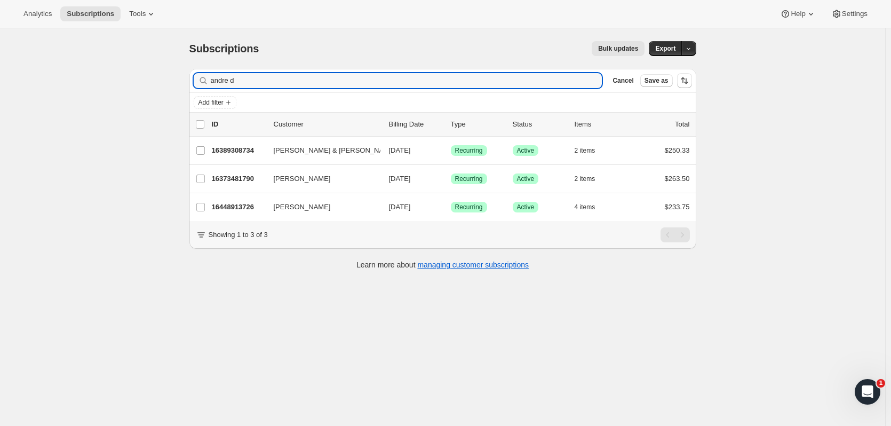
type input "andre d"
click at [239, 147] on p "16389308734" at bounding box center [238, 150] width 53 height 11
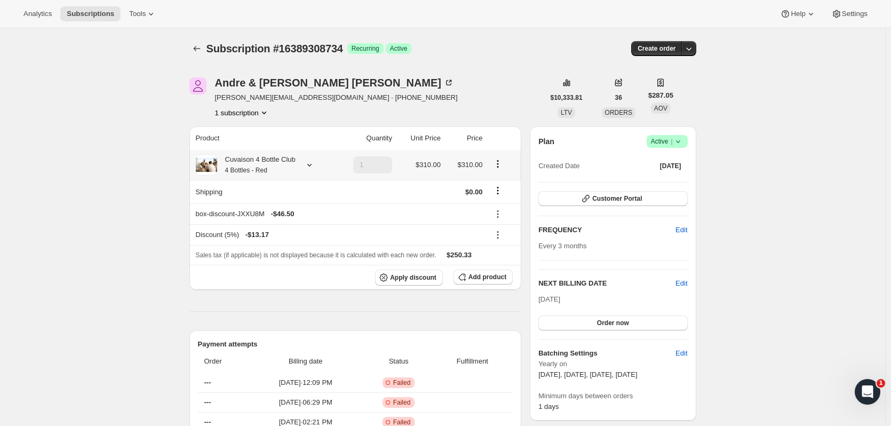
click at [311, 165] on icon at bounding box center [309, 165] width 4 height 3
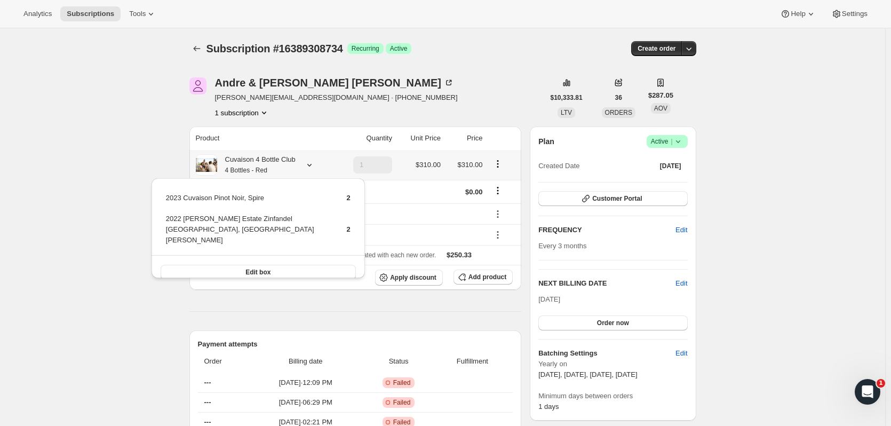
click at [311, 165] on icon at bounding box center [309, 165] width 4 height 3
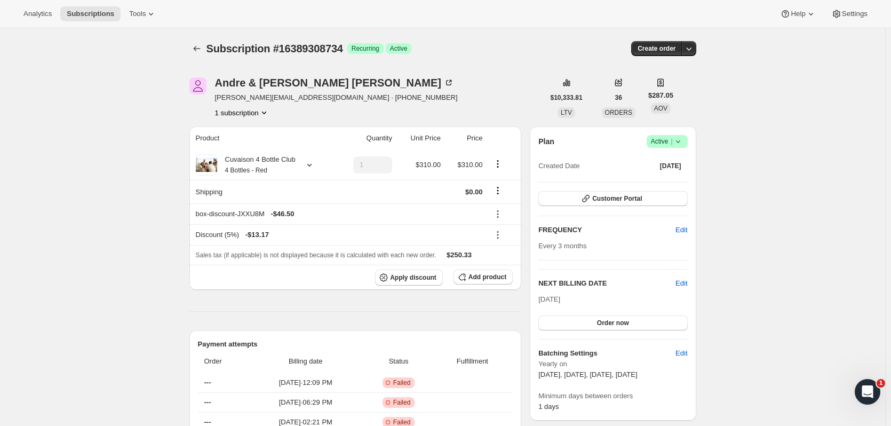
click at [667, 319] on button "Order now" at bounding box center [613, 322] width 149 height 15
click at [651, 316] on button "Click to confirm" at bounding box center [613, 322] width 149 height 15
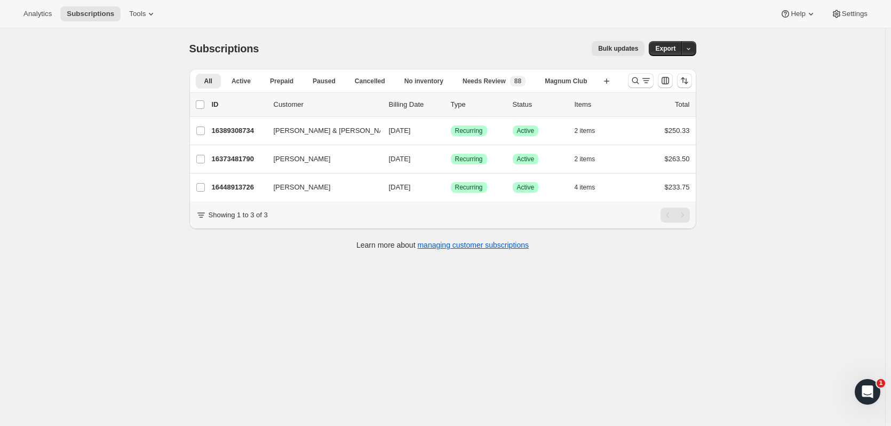
click at [247, 132] on p "16389308734" at bounding box center [238, 130] width 53 height 11
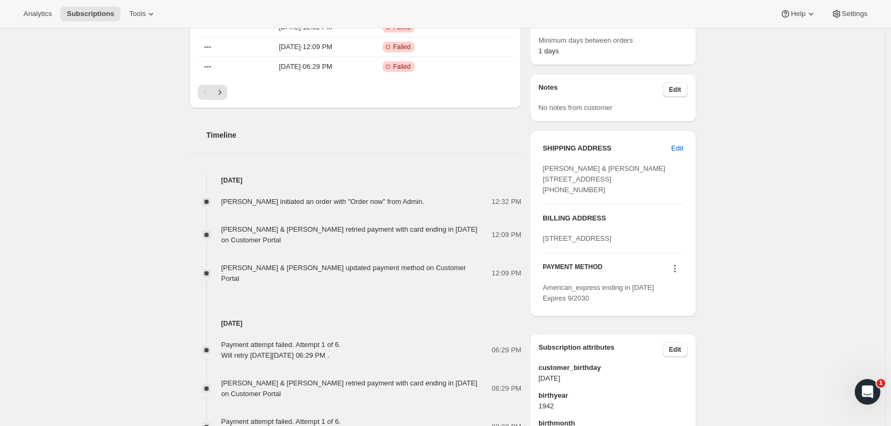
scroll to position [361, 0]
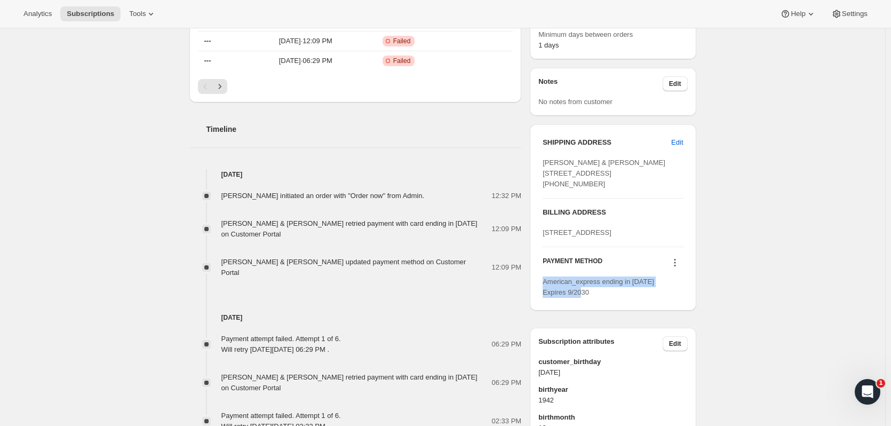
drag, startPoint x: 604, startPoint y: 334, endPoint x: 542, endPoint y: 326, distance: 62.4
click at [542, 311] on div "SHIPPING ADDRESS Edit Andre & Barbara Douyon 2911 Railroad Ave Yuba City CA, 95…" at bounding box center [613, 217] width 166 height 186
copy span "American_express ending in [DATE] Expires 9/2030"
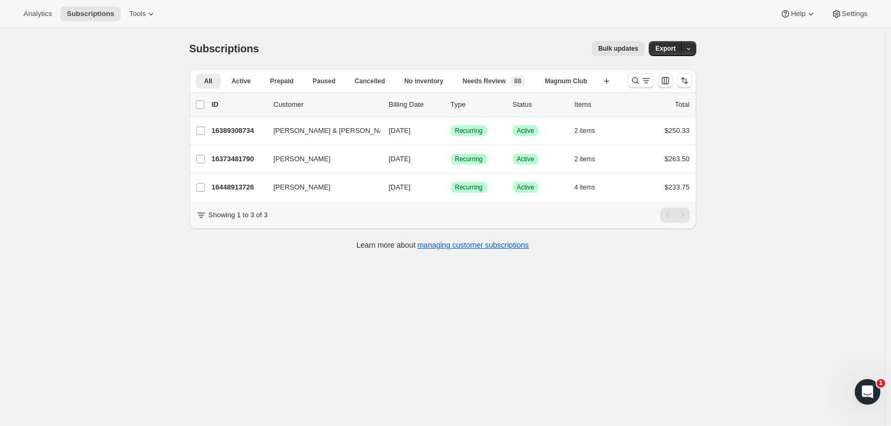
click at [636, 75] on icon "Search and filter results" at bounding box center [635, 80] width 11 height 11
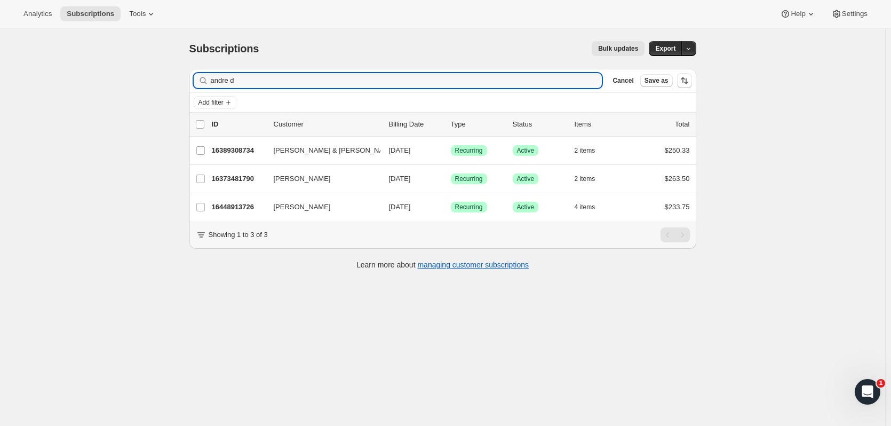
drag, startPoint x: 192, startPoint y: 87, endPoint x: 130, endPoint y: 70, distance: 63.6
click at [125, 84] on div "Subscriptions. This page is ready Subscriptions Bulk updates More actions Bulk …" at bounding box center [443, 241] width 886 height 426
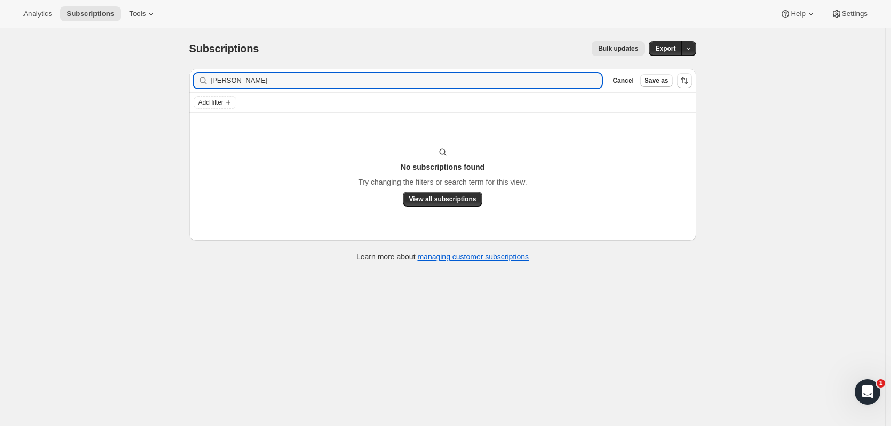
drag, startPoint x: 239, startPoint y: 82, endPoint x: 159, endPoint y: 79, distance: 80.6
click at [157, 80] on div "Subscriptions. This page is ready Subscriptions Bulk updates More actions Bulk …" at bounding box center [443, 241] width 886 height 426
type input "hart"
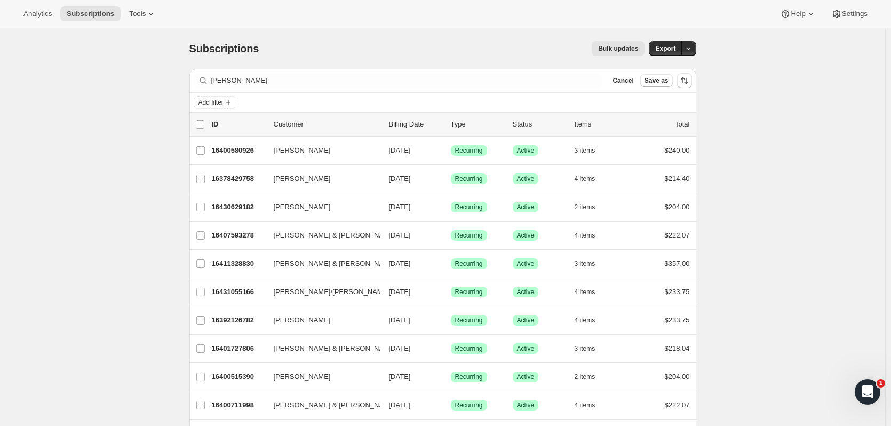
click at [246, 370] on div "16400515390 Jacob Hart 11/01/2025 Success Recurring Success Active 2 items $204…" at bounding box center [451, 376] width 478 height 15
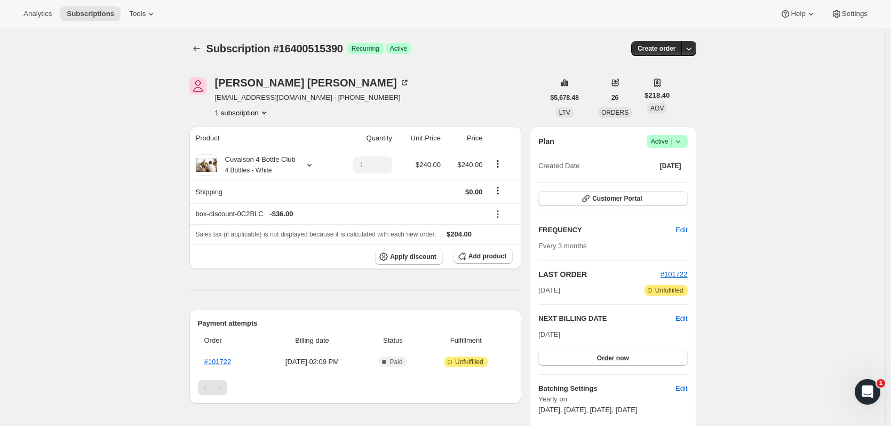
click at [202, 47] on icon "Subscriptions" at bounding box center [197, 48] width 11 height 11
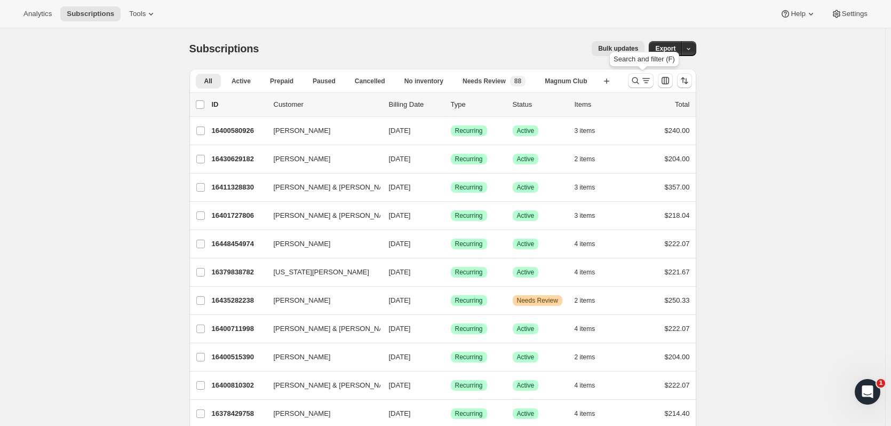
click at [637, 81] on icon "Search and filter results" at bounding box center [635, 80] width 11 height 11
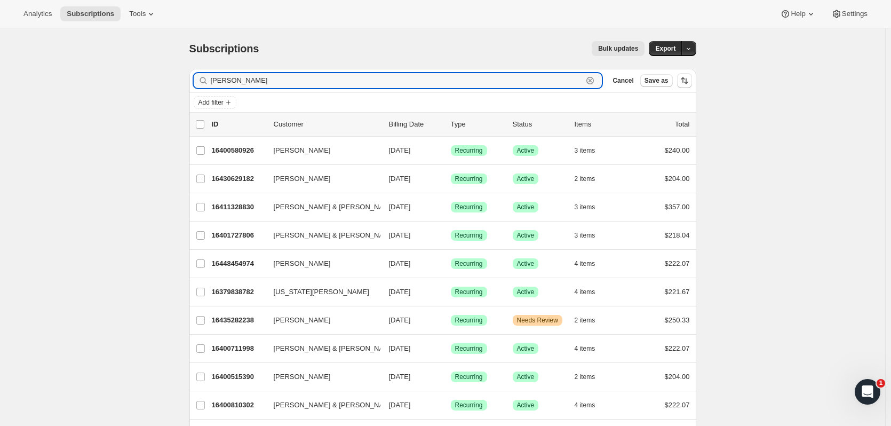
drag, startPoint x: 145, startPoint y: 82, endPoint x: 112, endPoint y: 81, distance: 33.1
click at [112, 81] on div "Subscriptions. This page is ready Subscriptions Bulk updates More actions Bulk …" at bounding box center [443, 352] width 886 height 649
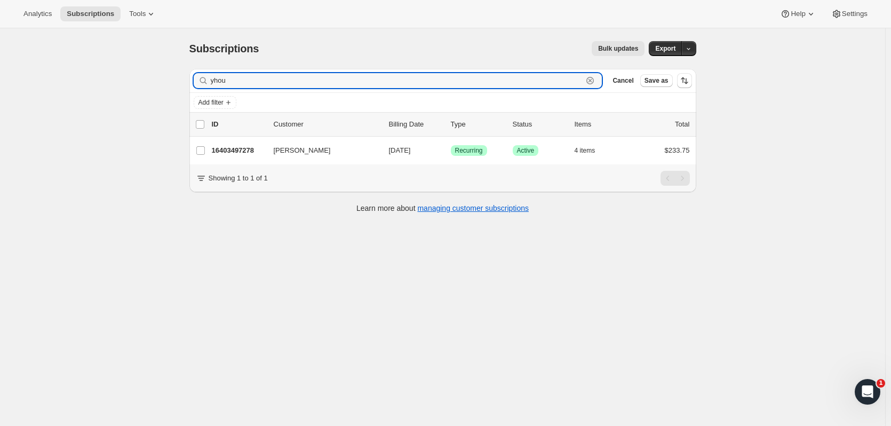
type input "yhou"
click at [221, 146] on p "16403497278" at bounding box center [238, 150] width 53 height 11
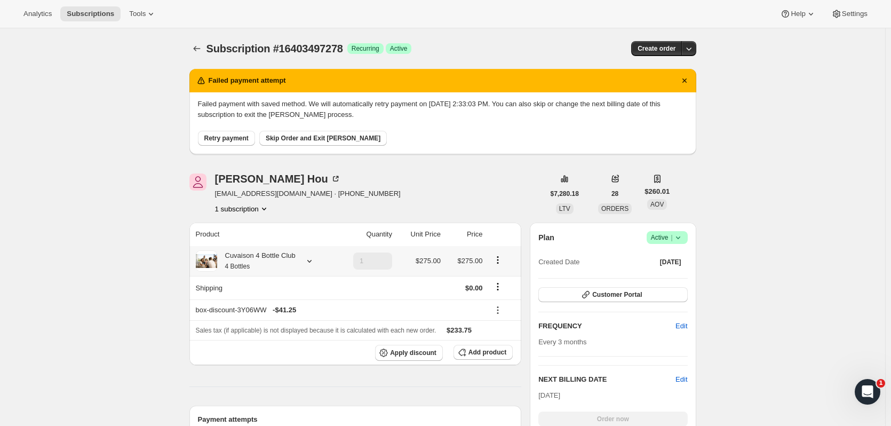
click at [312, 260] on icon at bounding box center [309, 261] width 4 height 3
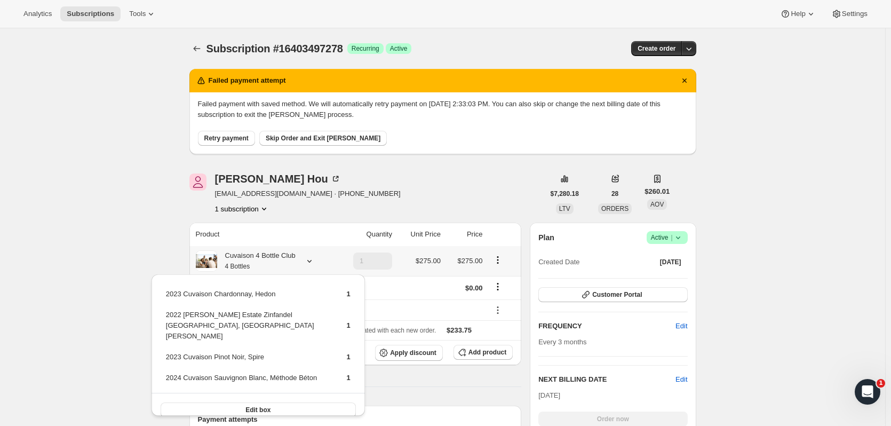
click at [281, 402] on button "Edit box" at bounding box center [258, 409] width 195 height 15
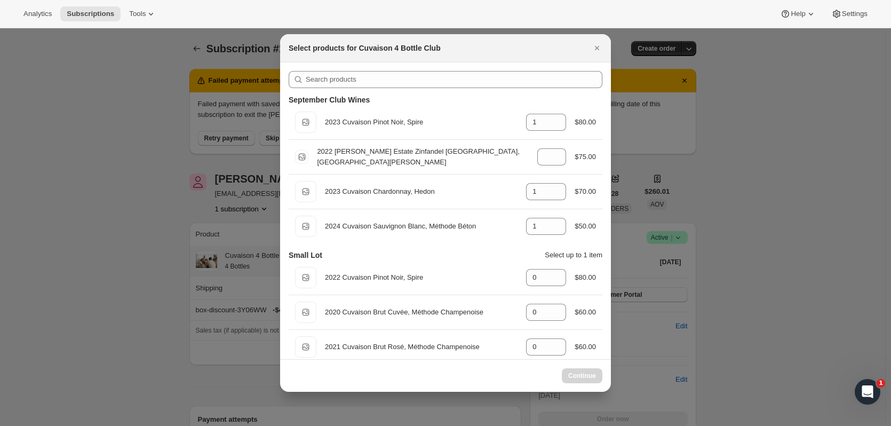
click at [556, 216] on div "Default Title 2024 Cuvaison Sauvignon Blanc, Méthode Béton gid://shopify/Produc…" at bounding box center [445, 226] width 301 height 21
click at [556, 219] on icon ":rlq:" at bounding box center [558, 223] width 11 height 11
click at [556, 227] on icon ":rlq:" at bounding box center [558, 229] width 11 height 11
type input "2"
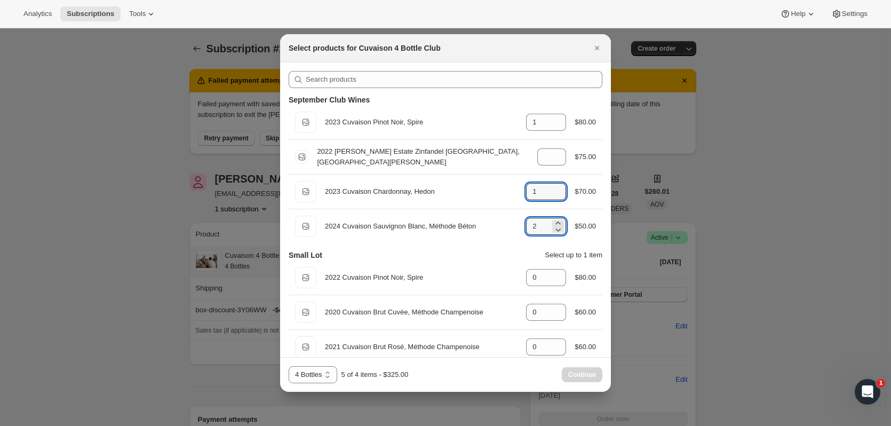
click at [553, 196] on icon ":rlq:" at bounding box center [558, 194] width 11 height 11
type input "0"
click at [553, 161] on icon ":rlq:" at bounding box center [558, 160] width 11 height 11
type input "0"
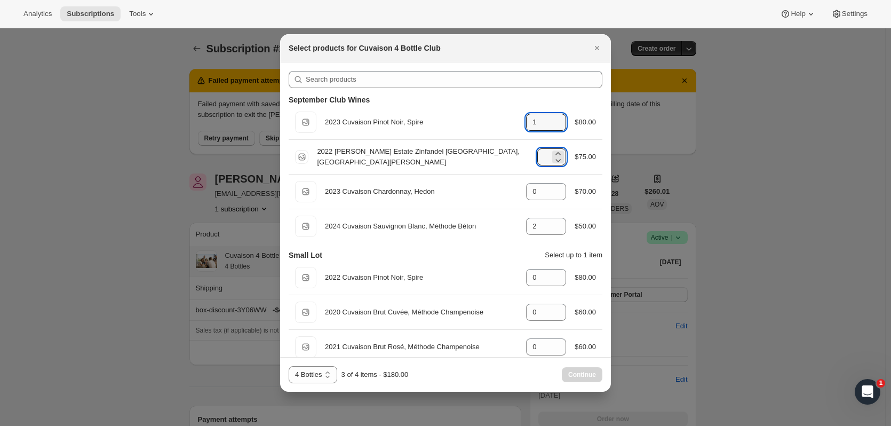
drag, startPoint x: 551, startPoint y: 129, endPoint x: 553, endPoint y: 136, distance: 7.1
click at [553, 128] on icon ":rlq:" at bounding box center [558, 125] width 11 height 11
type input "0"
click at [553, 304] on icon ":rlq:" at bounding box center [558, 309] width 11 height 11
type input "1"
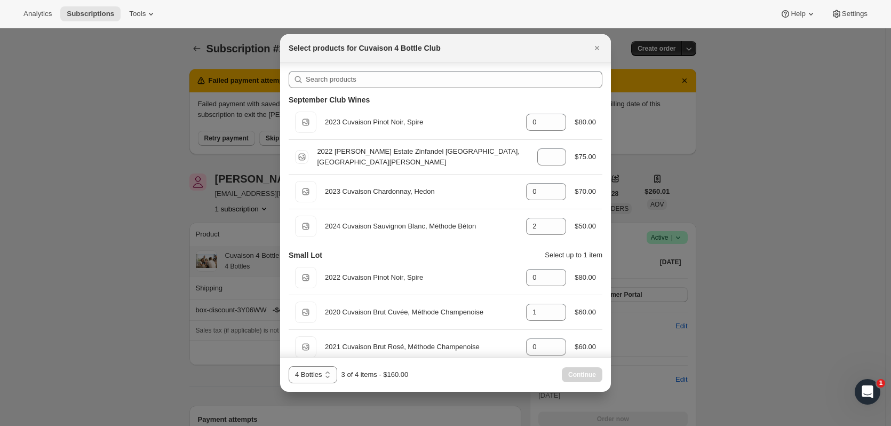
scroll to position [638, 0]
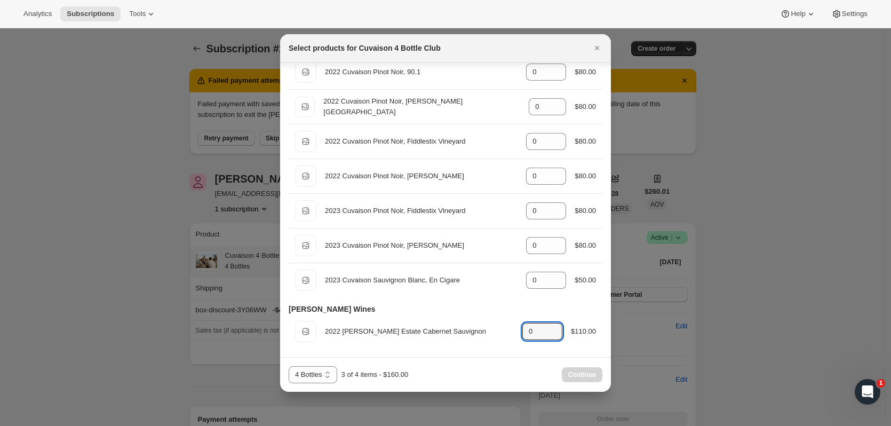
click at [552, 327] on icon ":rlq:" at bounding box center [554, 328] width 5 height 3
type input "1"
click at [575, 370] on button "Continue" at bounding box center [582, 374] width 41 height 15
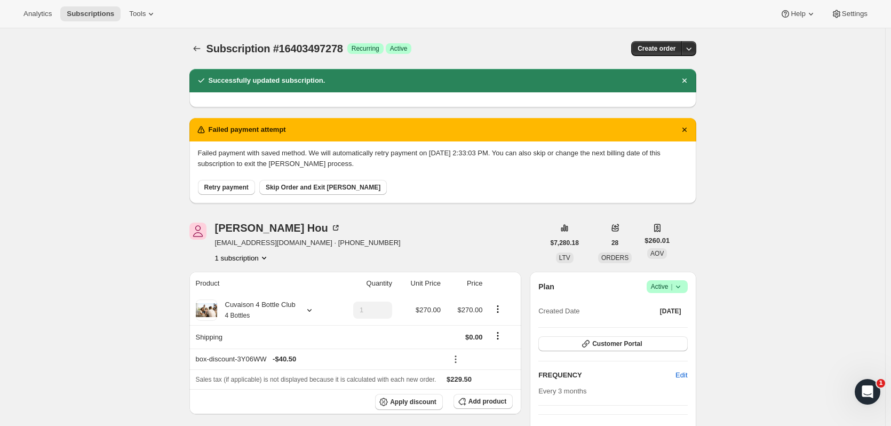
click at [202, 49] on icon "Subscriptions" at bounding box center [197, 48] width 11 height 11
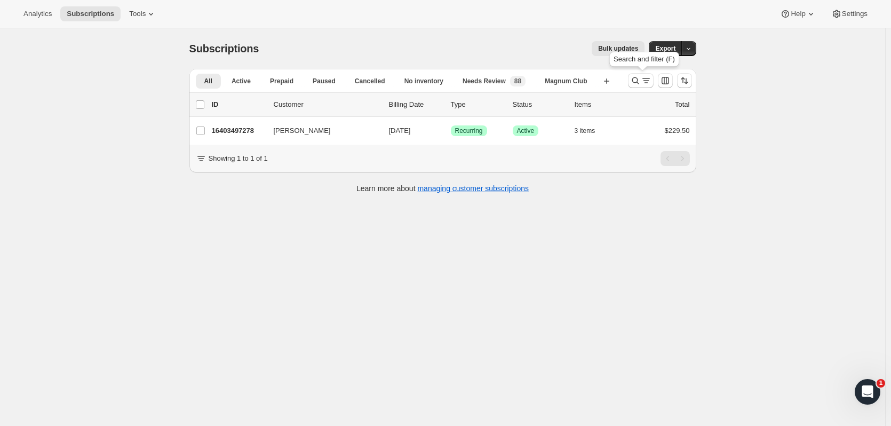
click at [630, 84] on button "Search and filter results" at bounding box center [641, 80] width 26 height 15
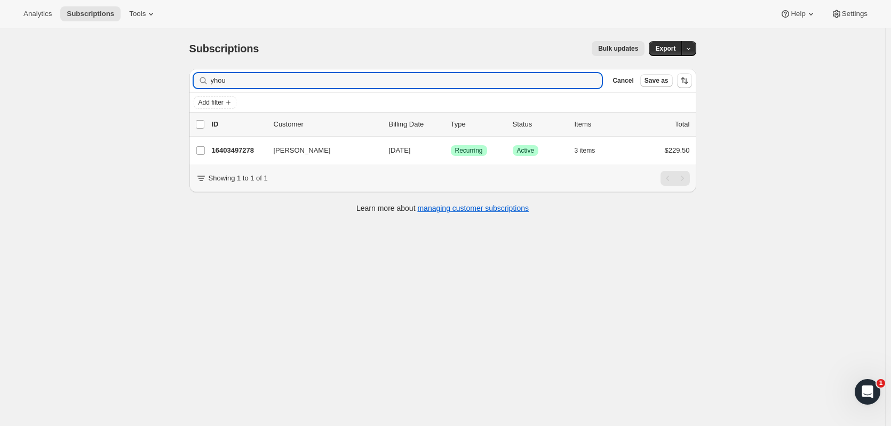
drag, startPoint x: 179, startPoint y: 79, endPoint x: 167, endPoint y: 80, distance: 12.3
click at [163, 81] on div "Subscriptions. This page is ready Subscriptions Bulk updates More actions Bulk …" at bounding box center [443, 241] width 886 height 426
type input "wynstra"
click at [259, 148] on p "16454123838" at bounding box center [238, 150] width 53 height 11
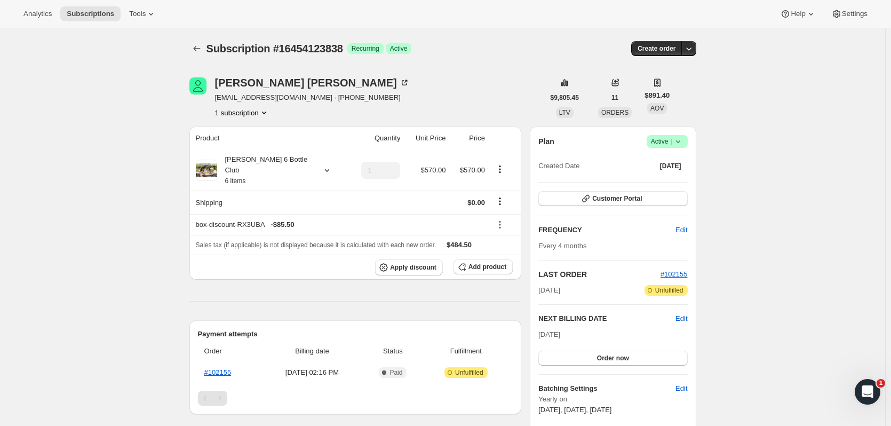
click at [195, 49] on icon "Subscriptions" at bounding box center [197, 48] width 11 height 11
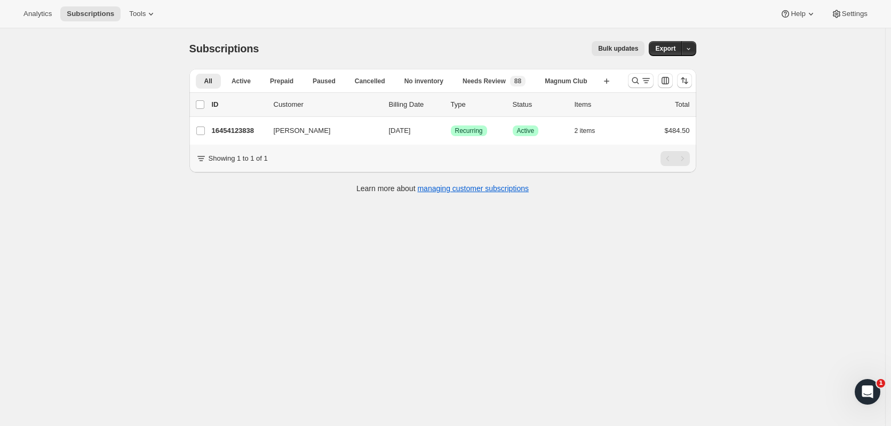
click at [635, 74] on button "Search and filter results" at bounding box center [641, 80] width 26 height 15
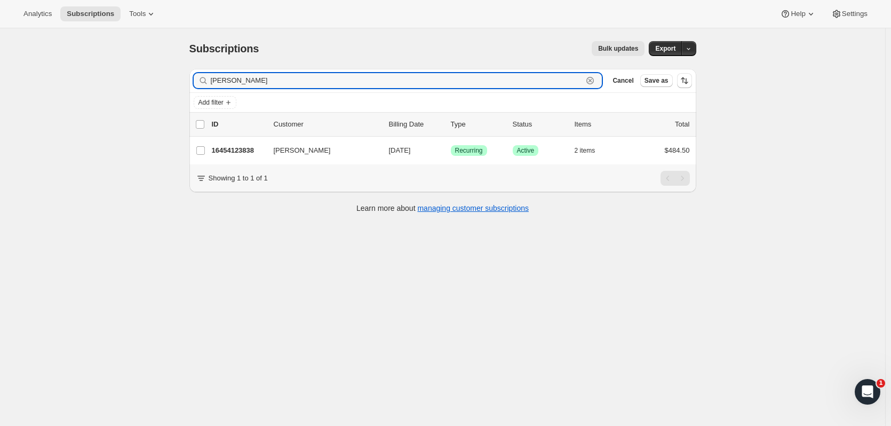
drag, startPoint x: 241, startPoint y: 82, endPoint x: 118, endPoint y: 52, distance: 126.4
click at [100, 80] on div "Subscriptions. This page is ready Subscriptions Bulk updates More actions Bulk …" at bounding box center [443, 241] width 886 height 426
type input "lulu"
click at [251, 146] on p "16423584062" at bounding box center [238, 150] width 53 height 11
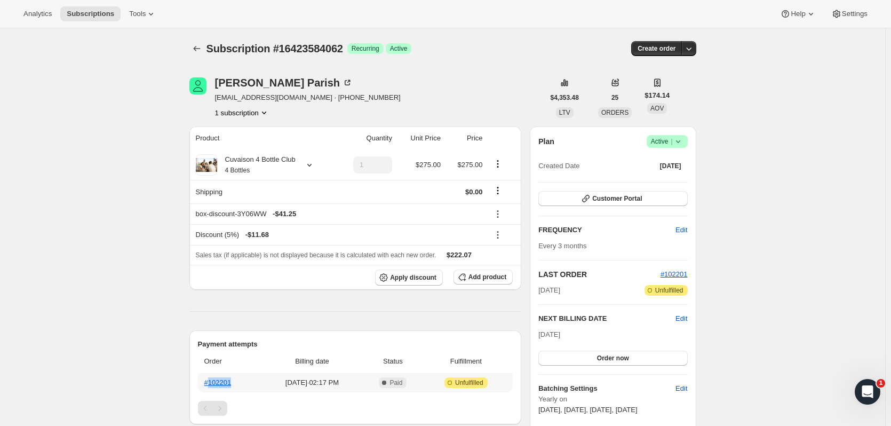
drag, startPoint x: 237, startPoint y: 384, endPoint x: 211, endPoint y: 384, distance: 25.6
click at [211, 384] on th "#102201" at bounding box center [229, 382] width 63 height 19
copy link "102201"
click at [308, 165] on icon at bounding box center [309, 165] width 11 height 11
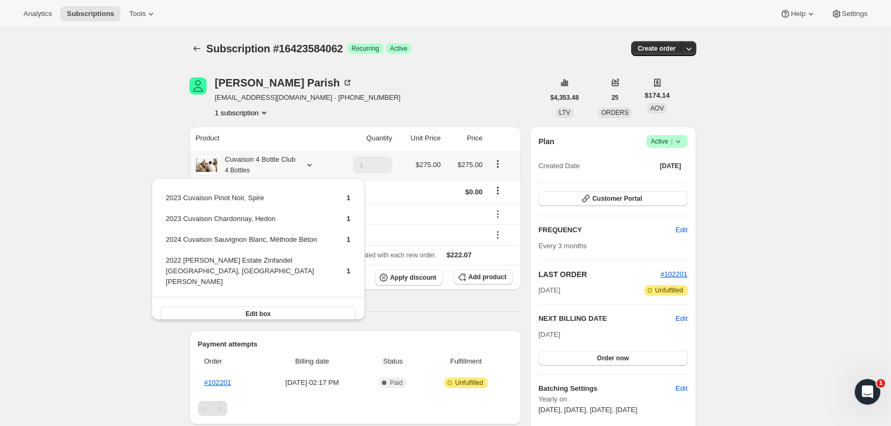
click at [310, 306] on button "Edit box" at bounding box center [258, 313] width 195 height 15
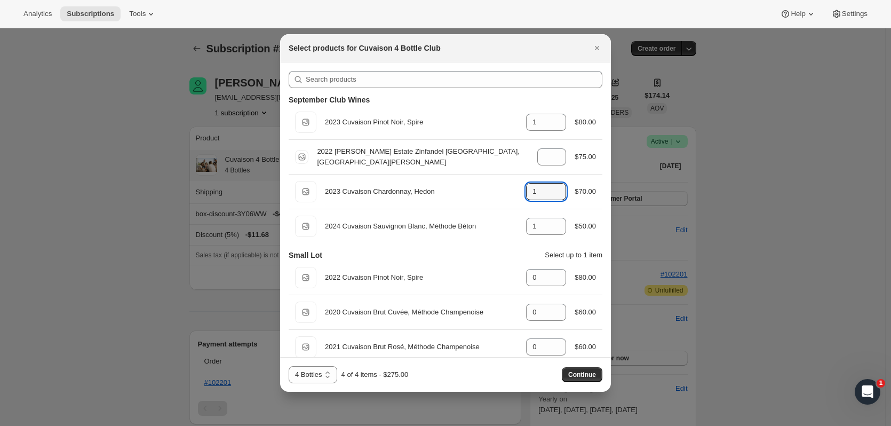
click at [553, 197] on icon ":r154:" at bounding box center [558, 194] width 11 height 11
type input "0"
click at [554, 234] on icon ":r154:" at bounding box center [558, 229] width 11 height 11
type input "0"
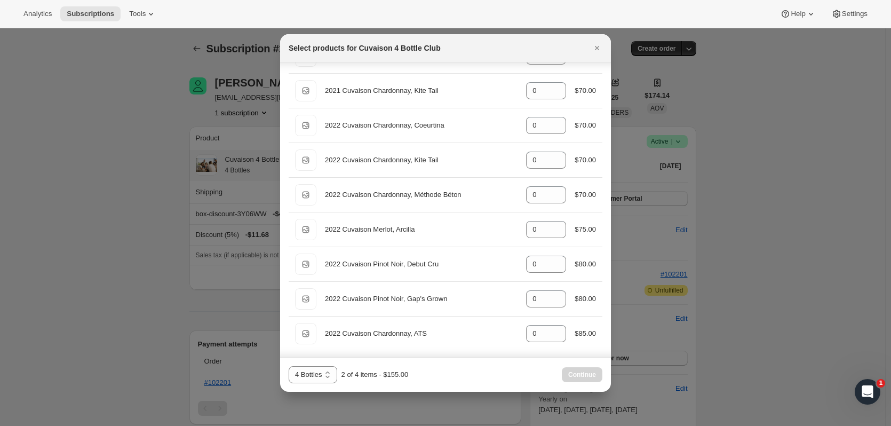
scroll to position [350, 0]
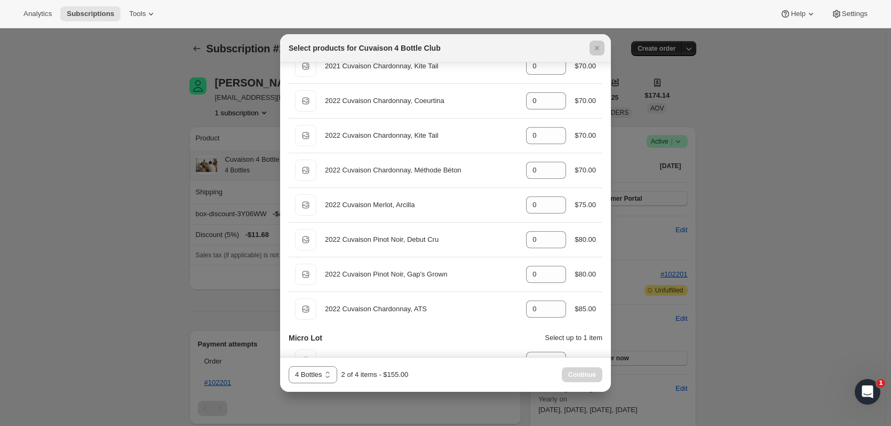
click at [842, 282] on div at bounding box center [445, 213] width 891 height 426
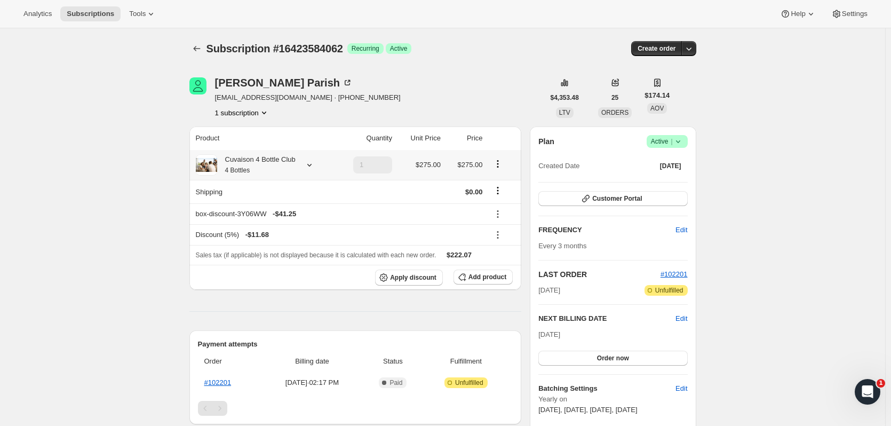
click at [658, 192] on button "Customer Portal" at bounding box center [613, 198] width 149 height 15
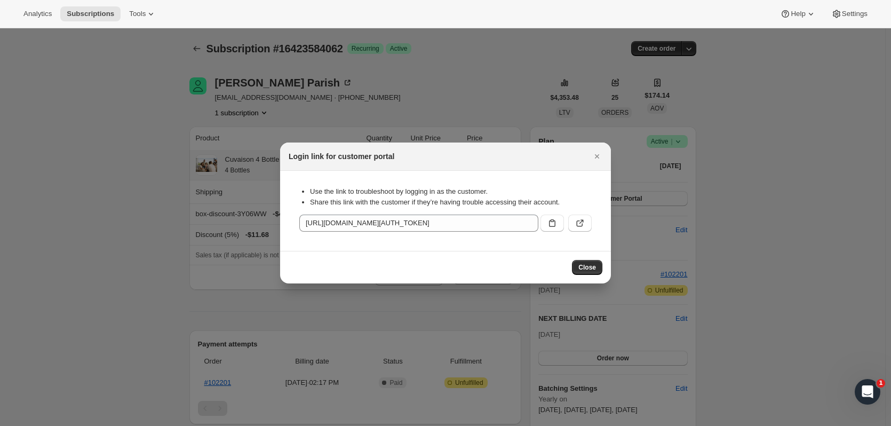
click at [555, 226] on icon ":r135:" at bounding box center [552, 223] width 11 height 11
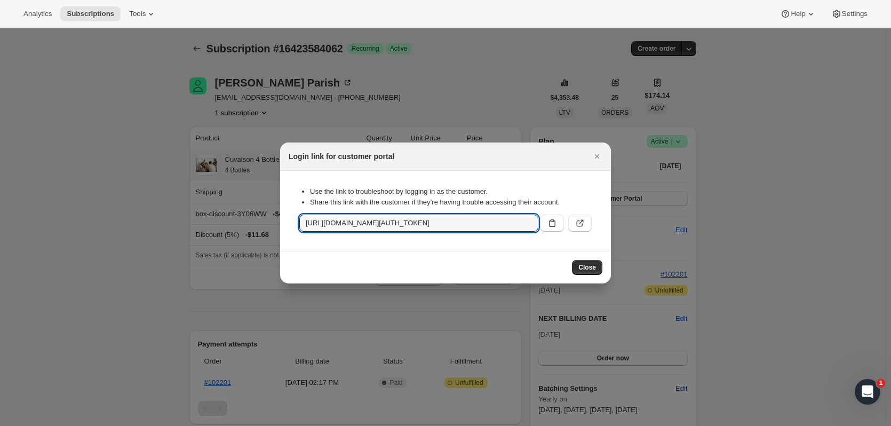
click at [594, 154] on icon "Close" at bounding box center [597, 156] width 11 height 11
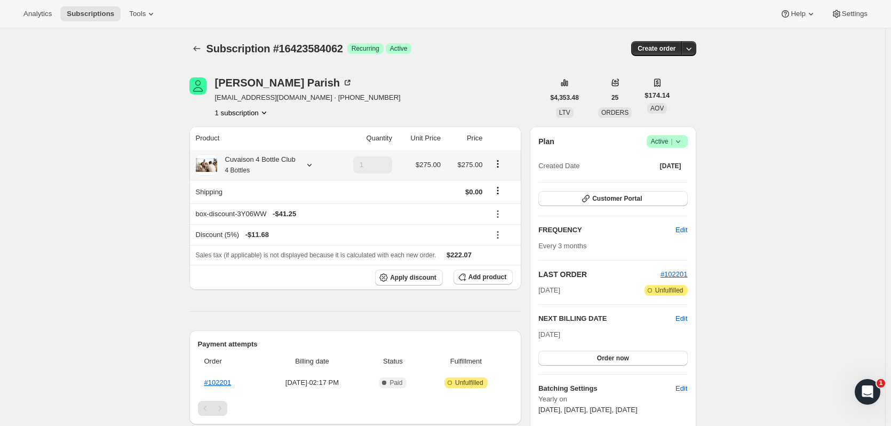
click at [315, 162] on icon at bounding box center [309, 165] width 11 height 11
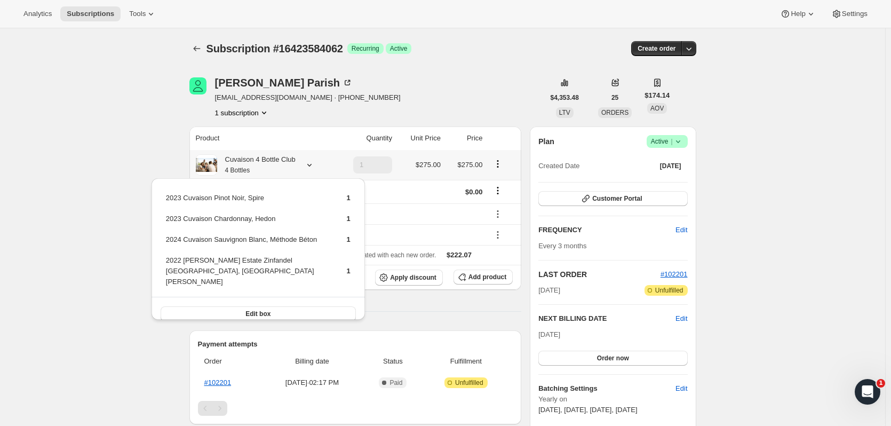
click at [306, 306] on button "Edit box" at bounding box center [258, 313] width 195 height 15
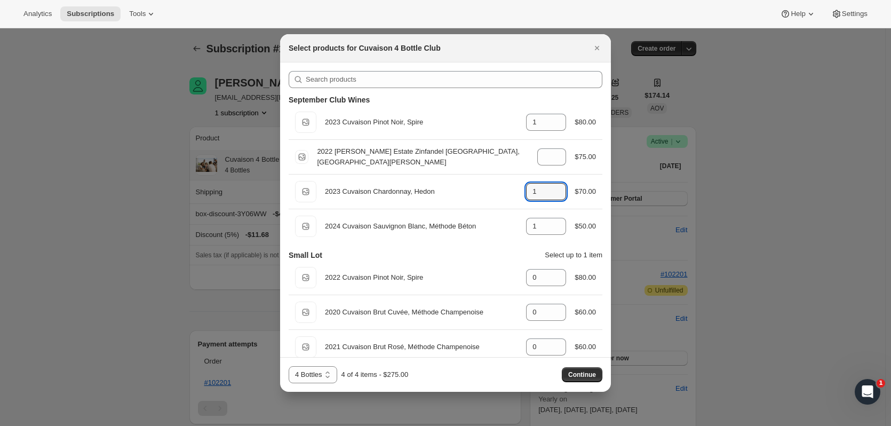
click at [556, 198] on icon ":r16e:" at bounding box center [558, 194] width 11 height 11
type input "0"
click at [557, 227] on icon ":r16e:" at bounding box center [558, 229] width 11 height 11
type input "0"
click at [592, 46] on icon "Close" at bounding box center [597, 48] width 11 height 11
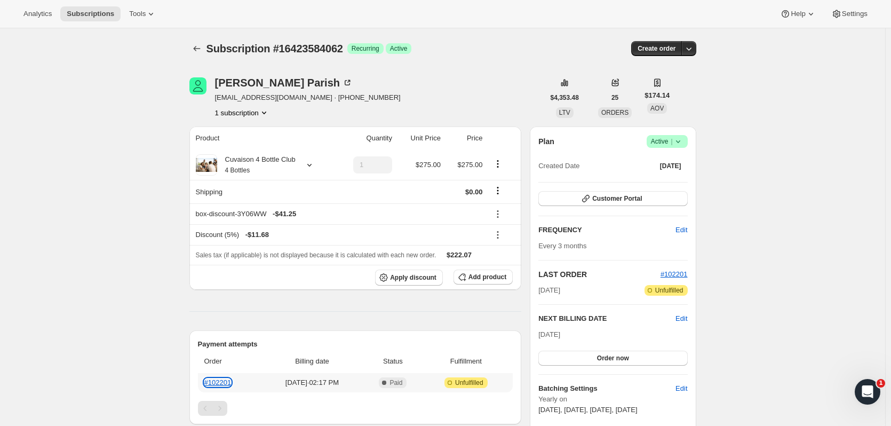
click at [224, 385] on link "#102201" at bounding box center [217, 382] width 27 height 8
